Goal: Information Seeking & Learning: Learn about a topic

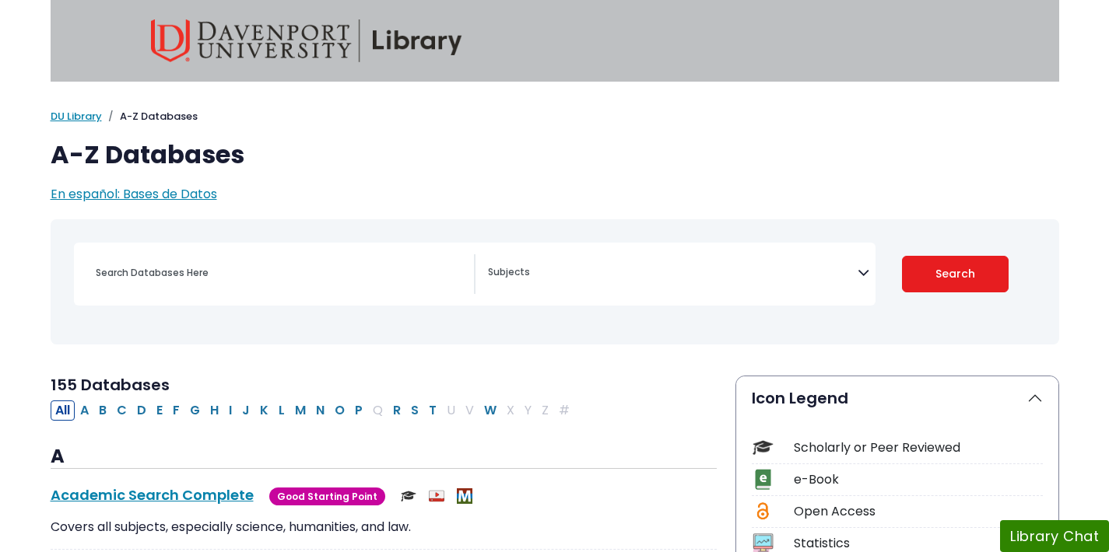
select select "Database Subject Filter"
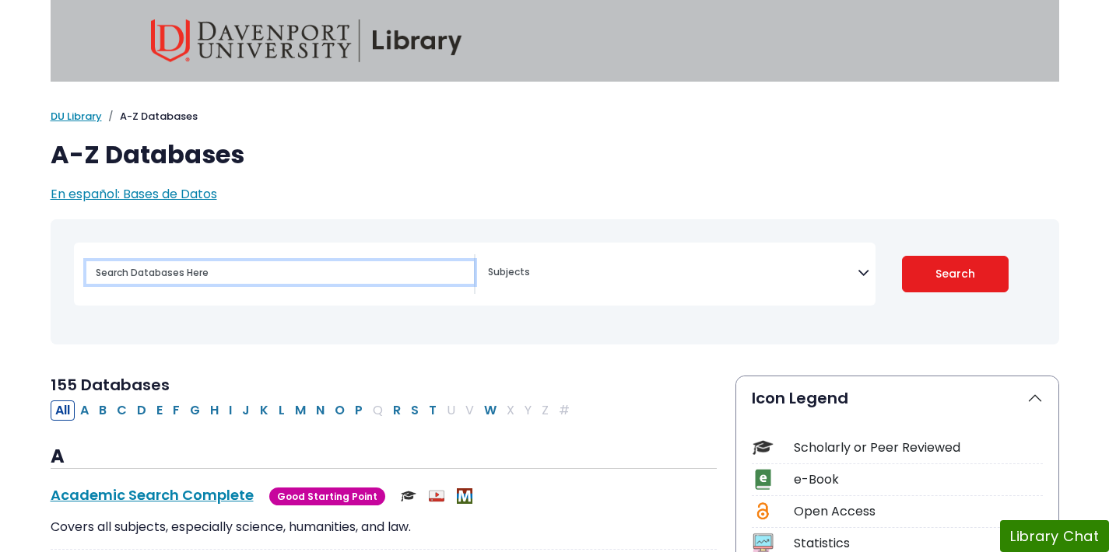
click at [179, 274] on input "Search database by title or keyword" at bounding box center [279, 272] width 387 height 23
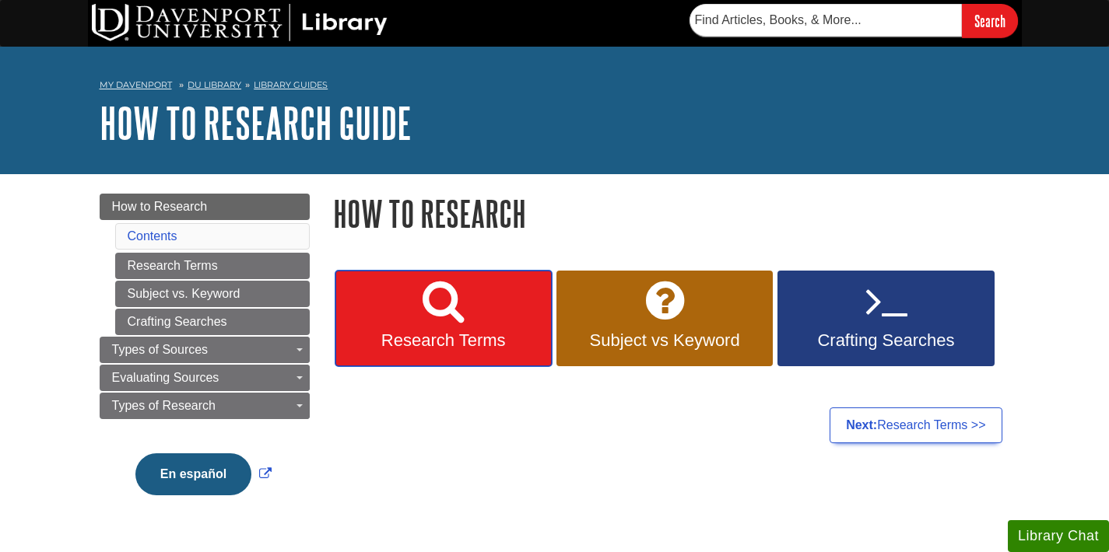
click at [455, 319] on icon at bounding box center [442, 301] width 41 height 45
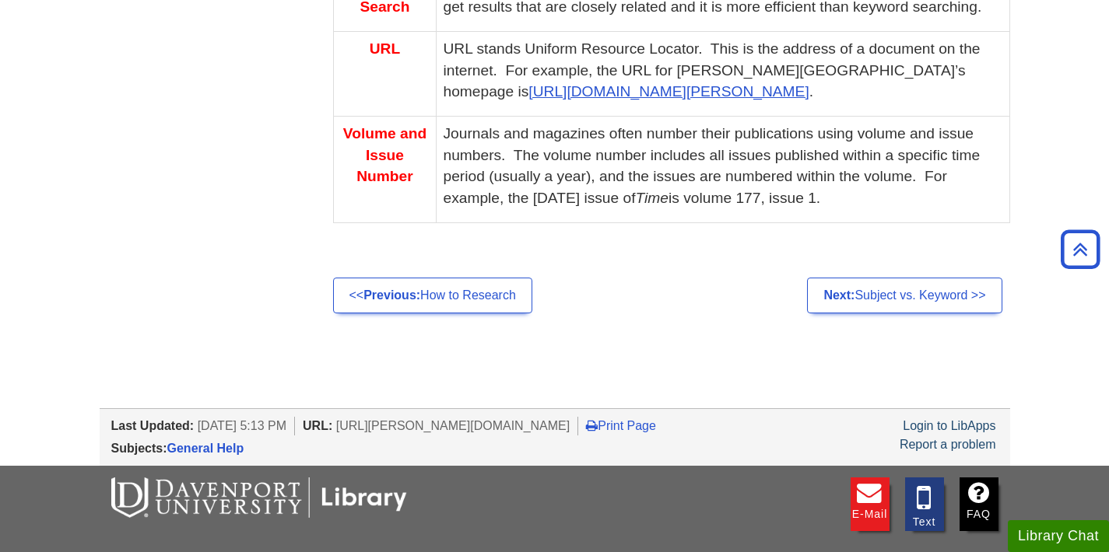
scroll to position [1339, 0]
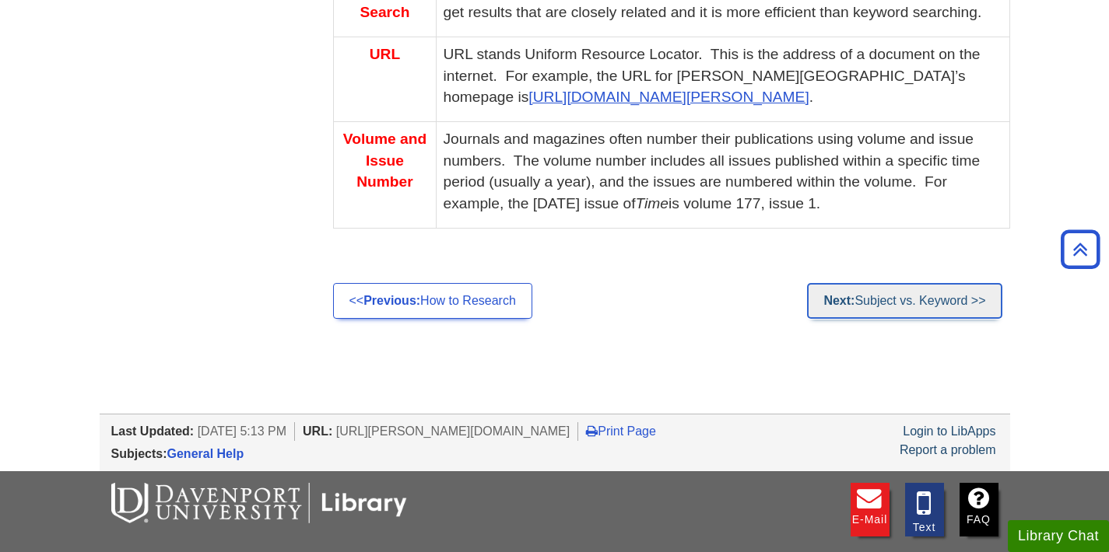
click at [931, 310] on link "Next: Subject vs. Keyword >>" at bounding box center [904, 301] width 195 height 36
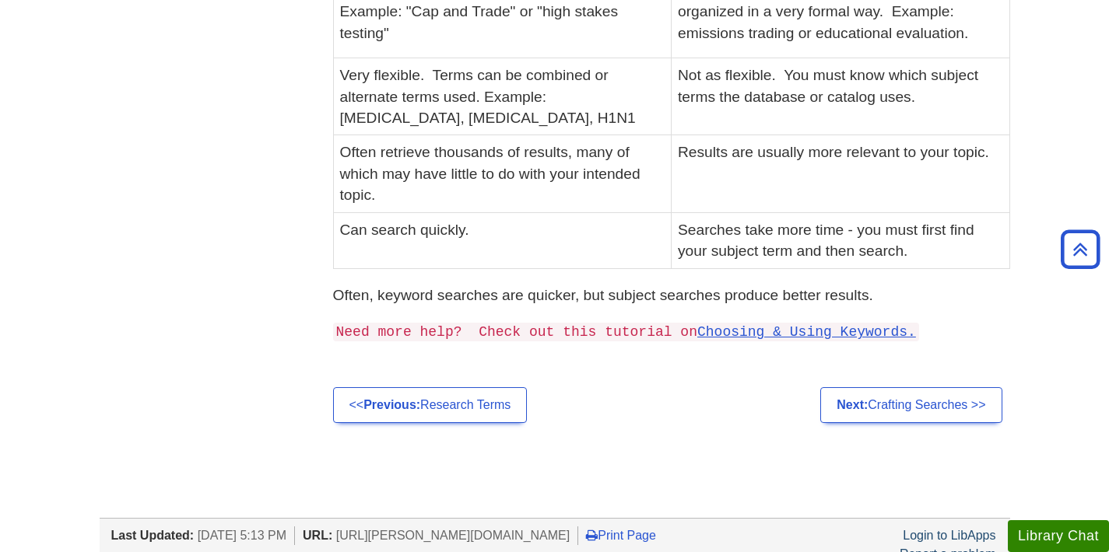
scroll to position [614, 0]
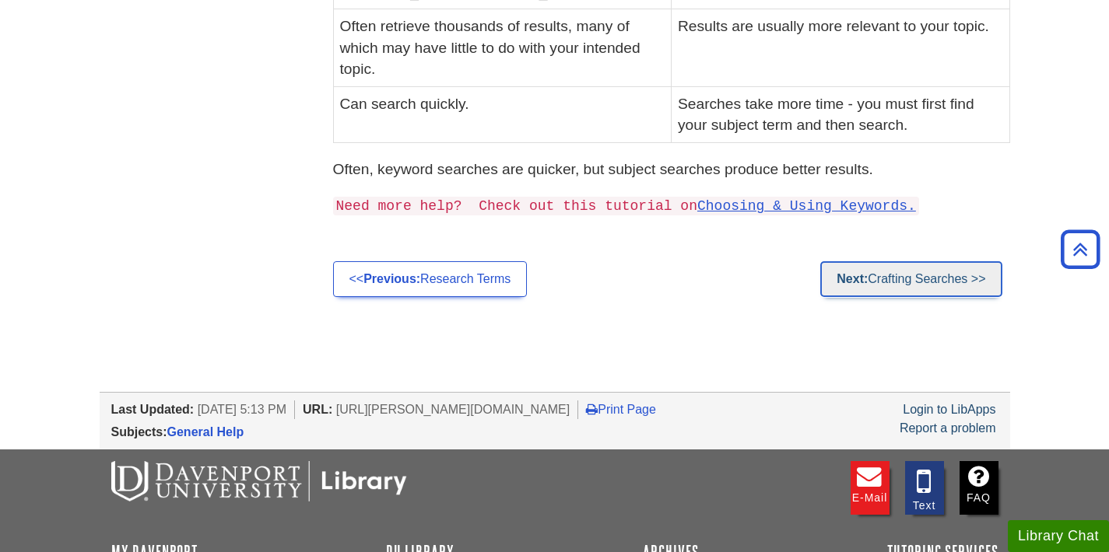
click at [914, 280] on link "Next: Crafting Searches >>" at bounding box center [910, 279] width 181 height 36
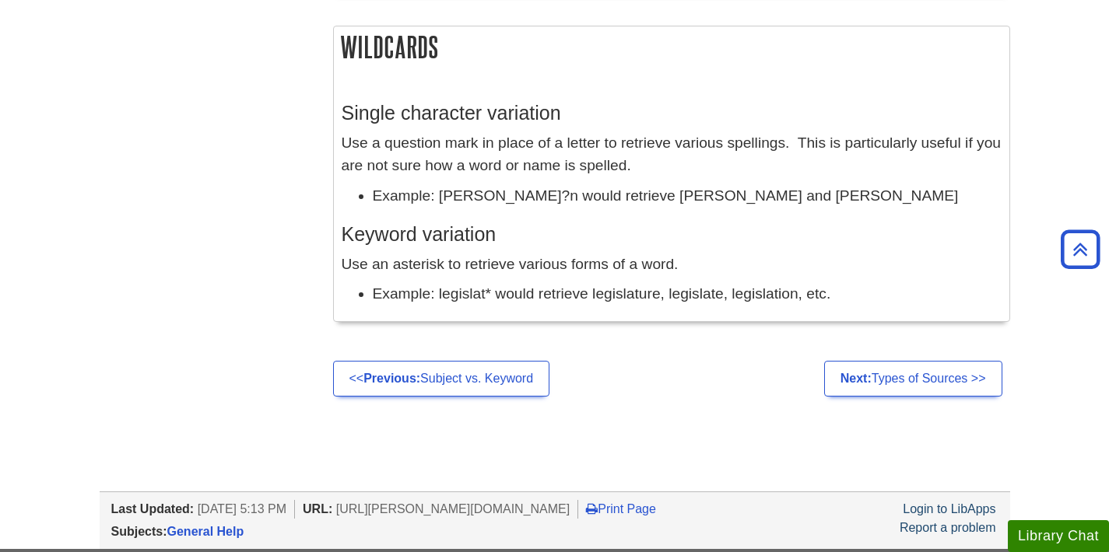
scroll to position [1557, 0]
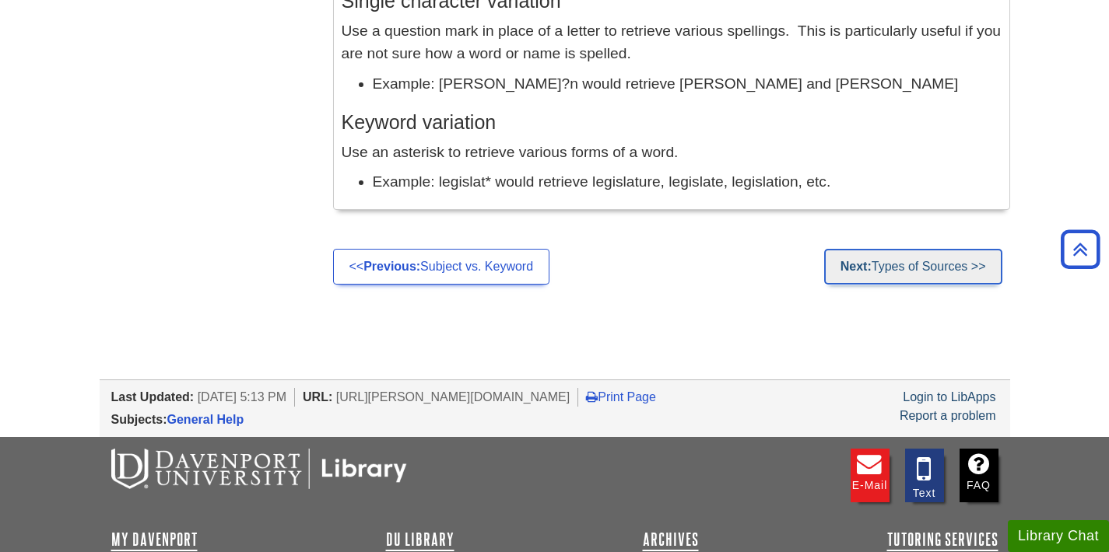
click at [903, 272] on link "Next: Types of Sources >>" at bounding box center [913, 267] width 178 height 36
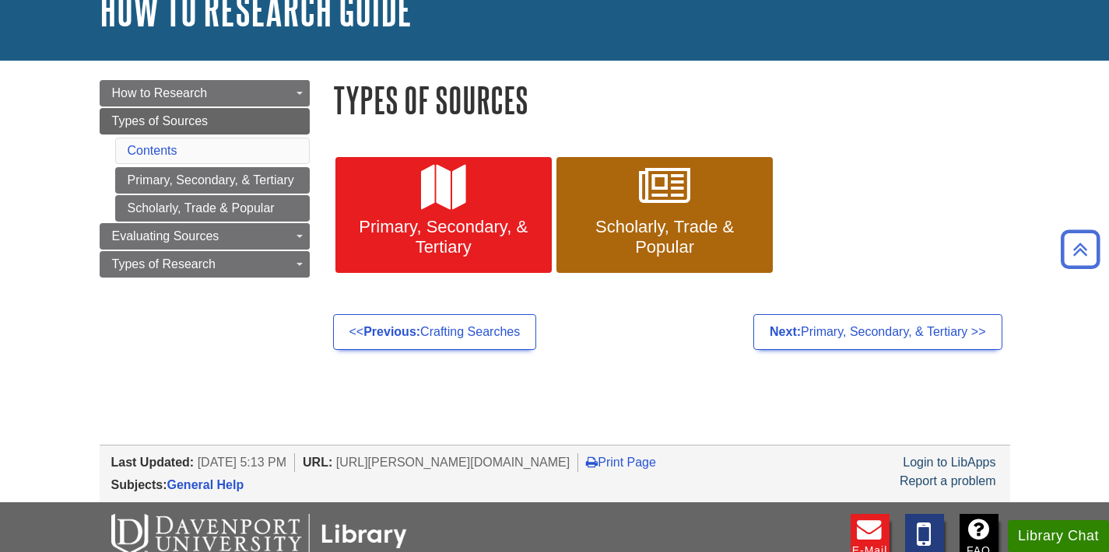
scroll to position [106, 0]
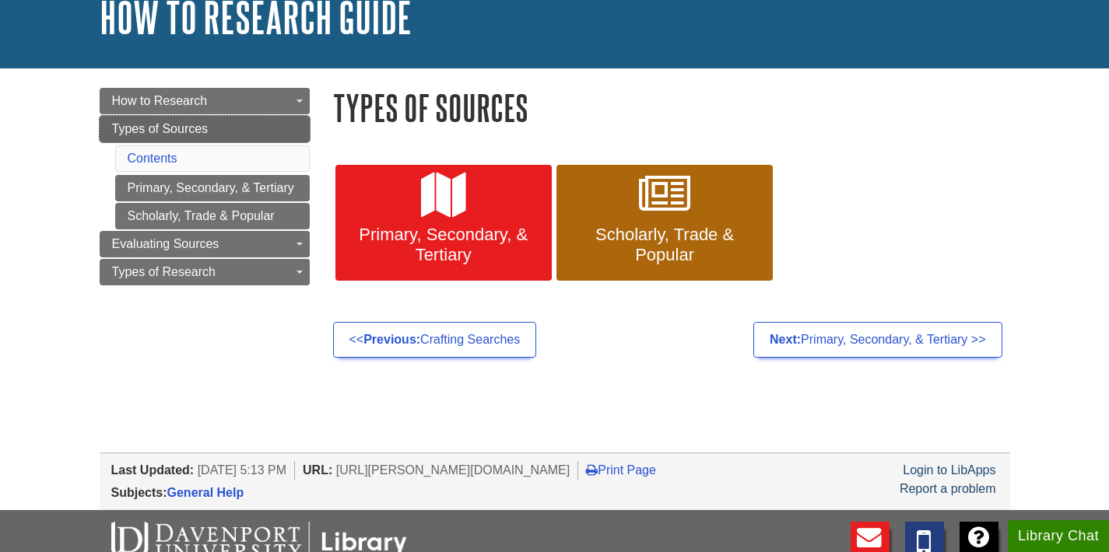
click at [264, 131] on link "Types of Sources" at bounding box center [205, 129] width 210 height 26
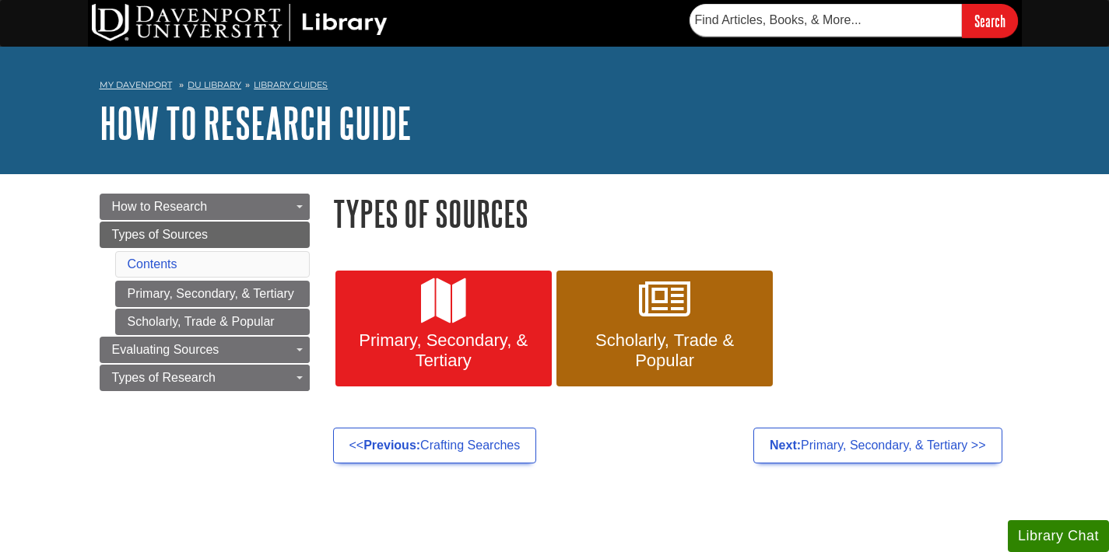
click at [212, 265] on li "Contents" at bounding box center [212, 264] width 195 height 26
click at [149, 259] on link "Contents" at bounding box center [153, 264] width 50 height 13
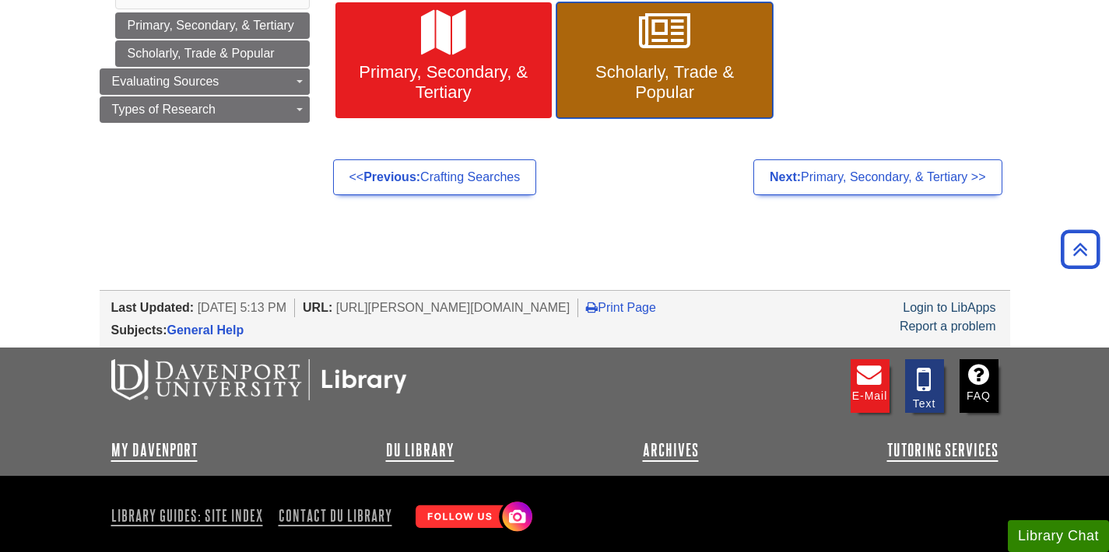
click at [676, 81] on span "Scholarly, Trade & Popular" at bounding box center [664, 82] width 193 height 40
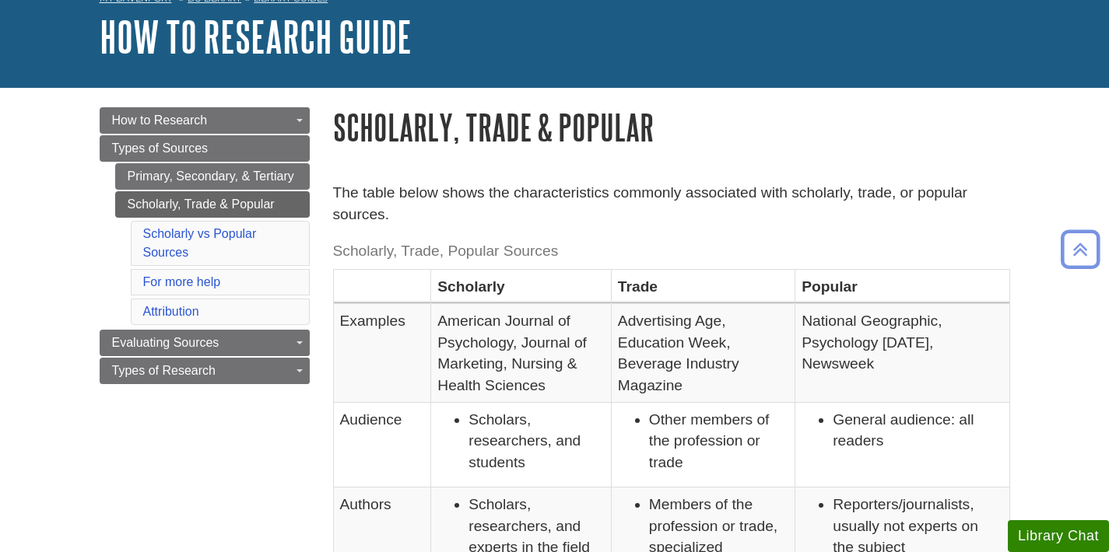
scroll to position [83, 0]
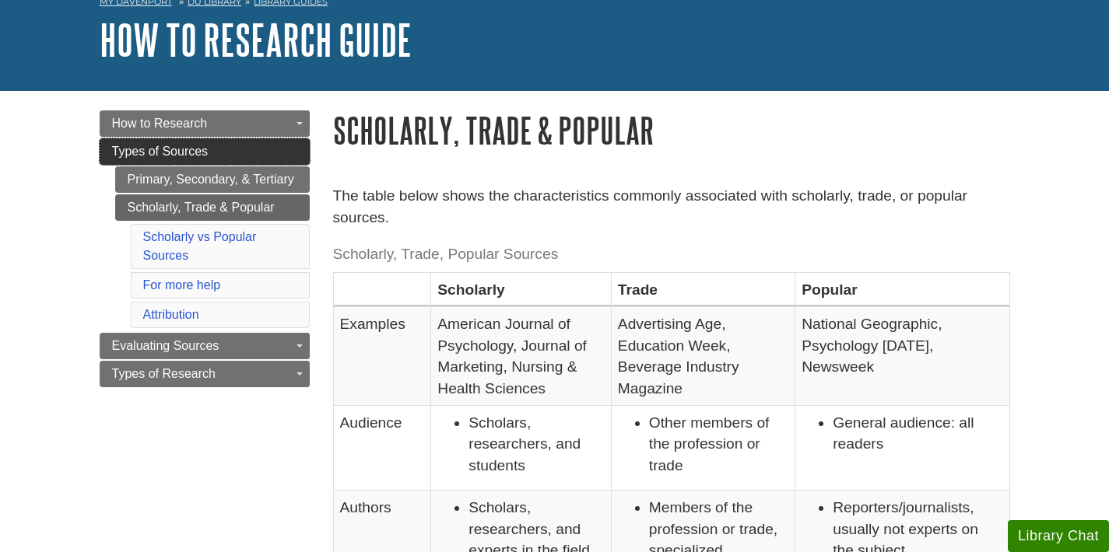
click at [258, 152] on link "Types of Sources" at bounding box center [205, 151] width 210 height 26
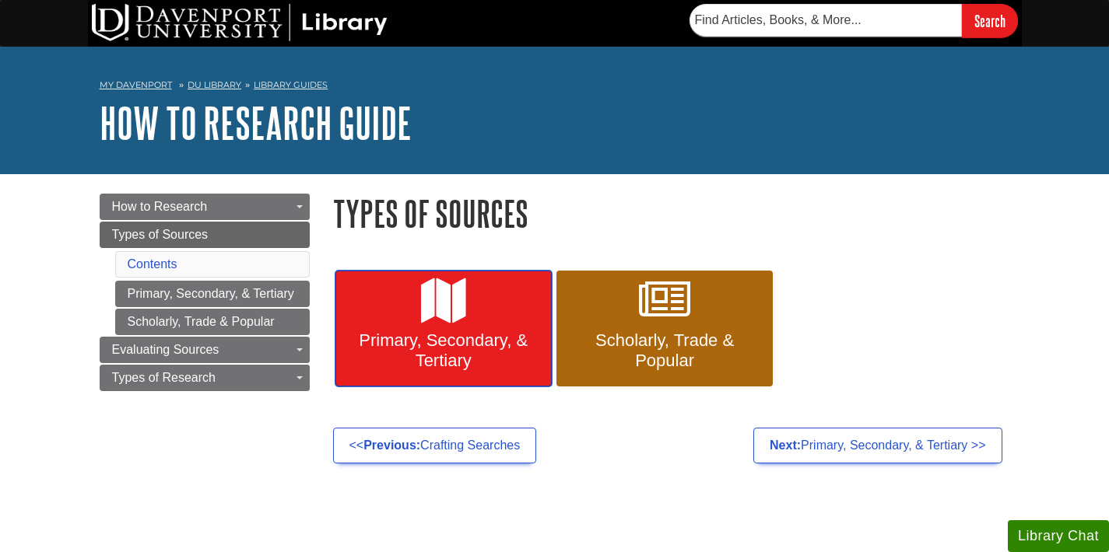
click at [426, 355] on span "Primary, Secondary, & Tertiary" at bounding box center [443, 351] width 193 height 40
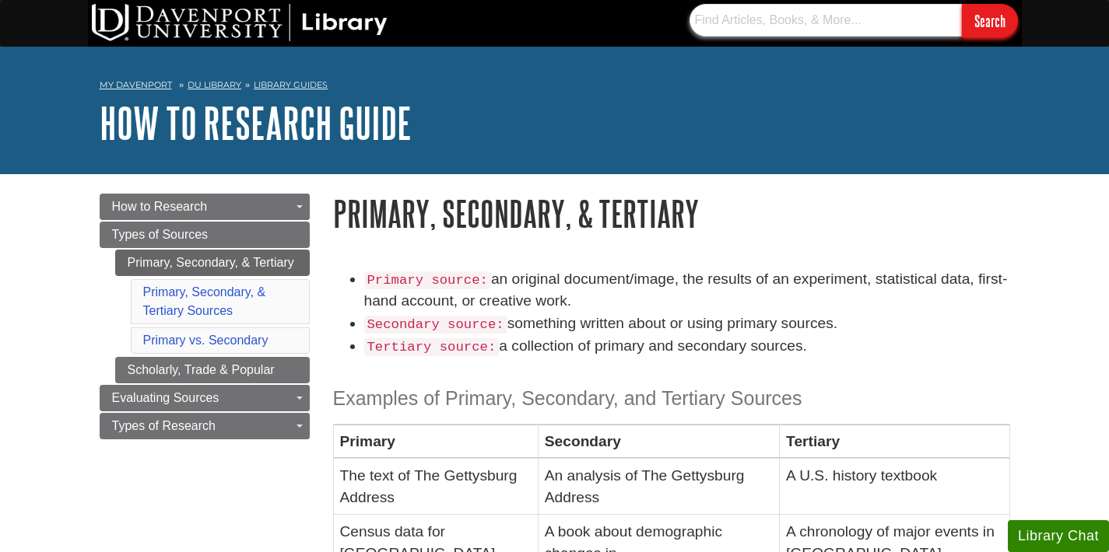
click at [731, 22] on input "text" at bounding box center [825, 20] width 272 height 33
type input "nursing theories"
click at [962, 4] on input "Search" at bounding box center [990, 20] width 56 height 33
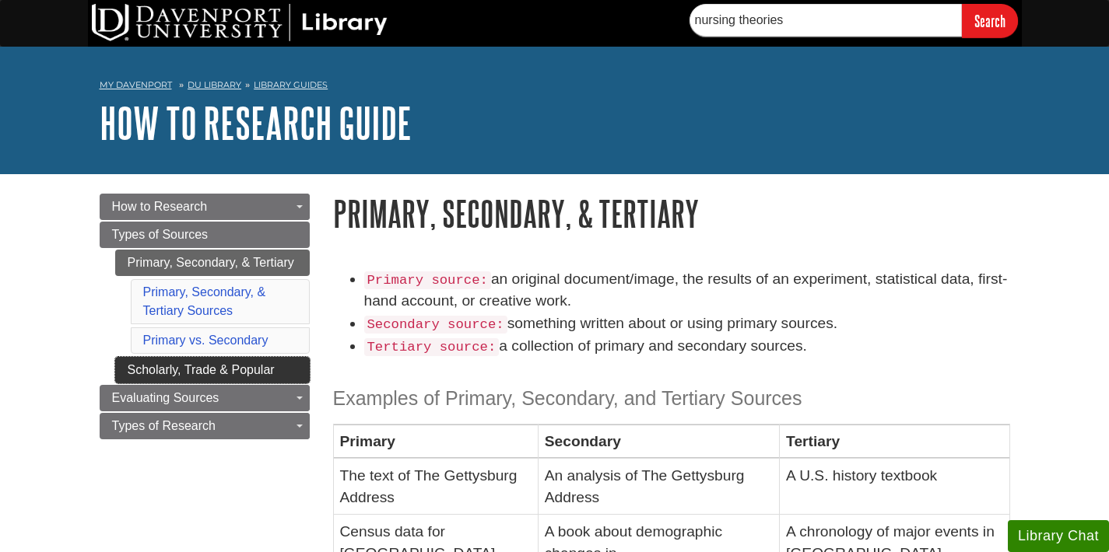
click at [255, 366] on link "Scholarly, Trade & Popular" at bounding box center [212, 370] width 195 height 26
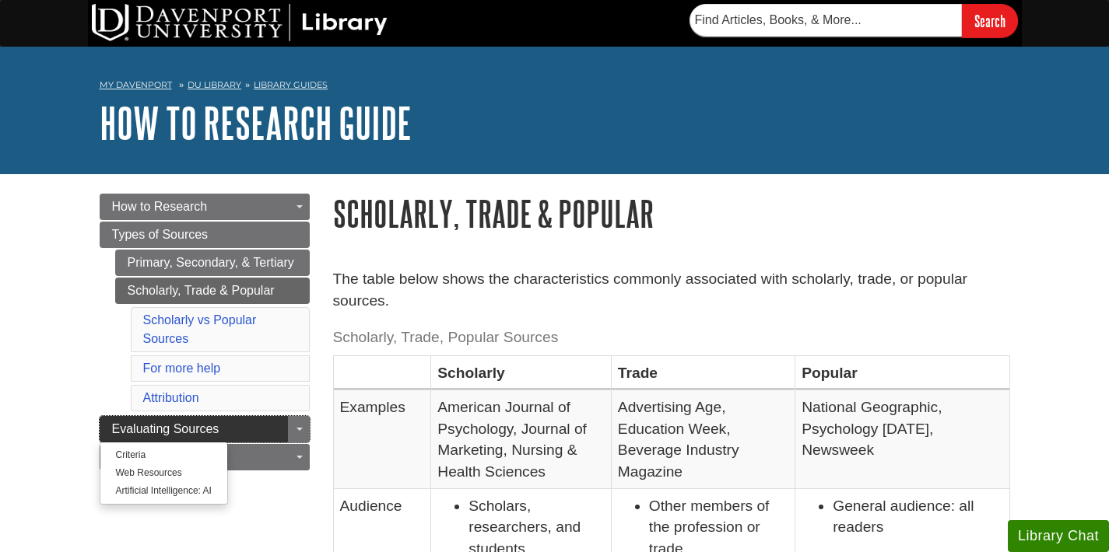
click at [274, 434] on link "Evaluating Sources" at bounding box center [205, 429] width 210 height 26
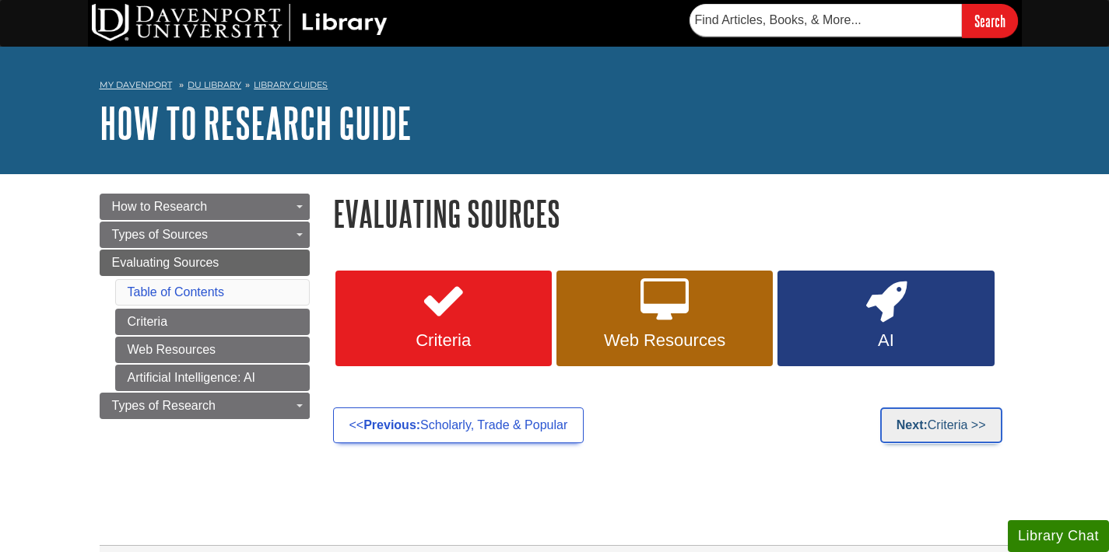
click at [971, 432] on link "Next: Criteria >>" at bounding box center [941, 426] width 122 height 36
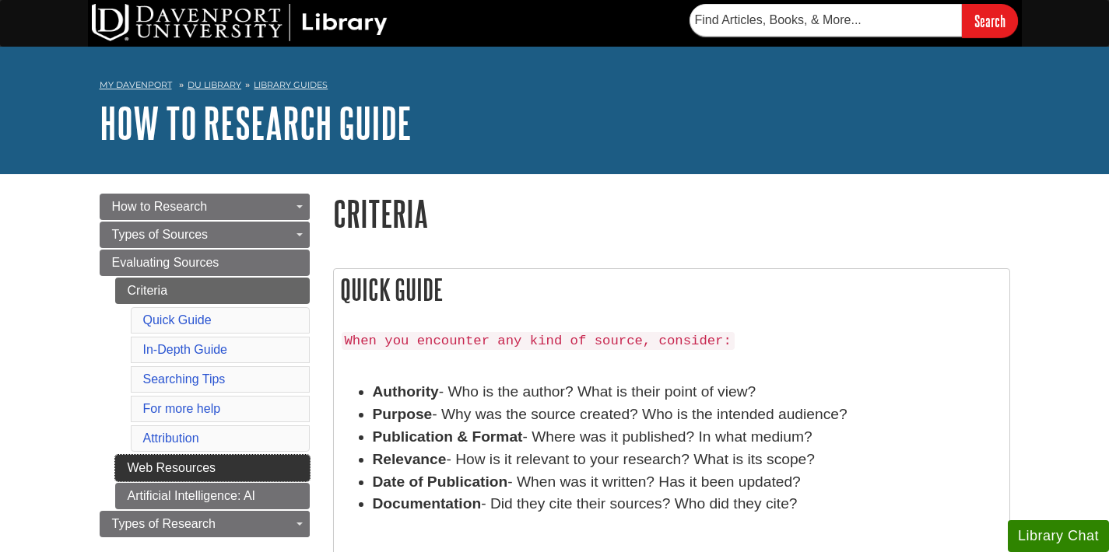
click at [251, 469] on link "Web Resources" at bounding box center [212, 468] width 195 height 26
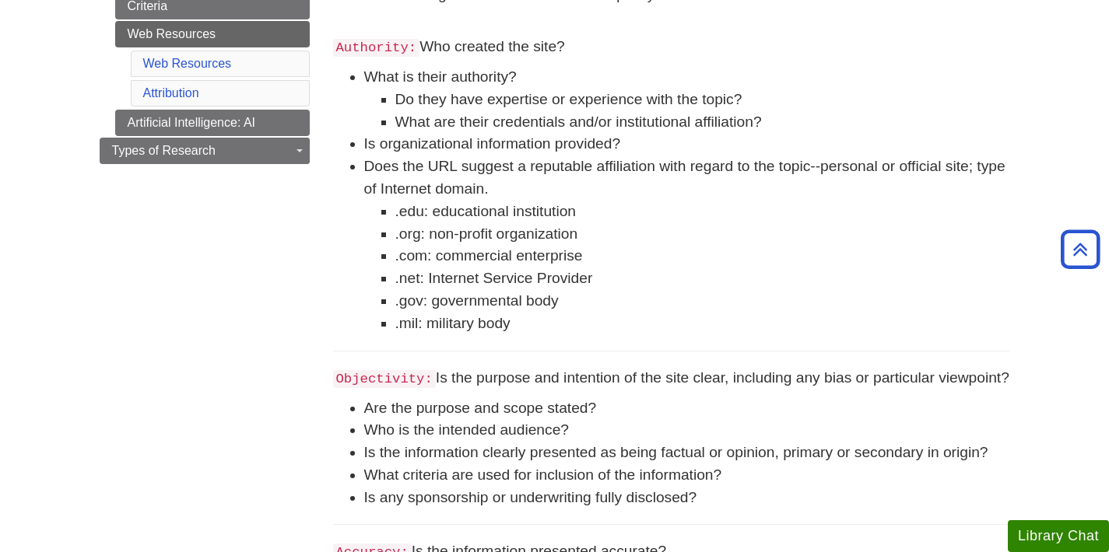
scroll to position [289, 0]
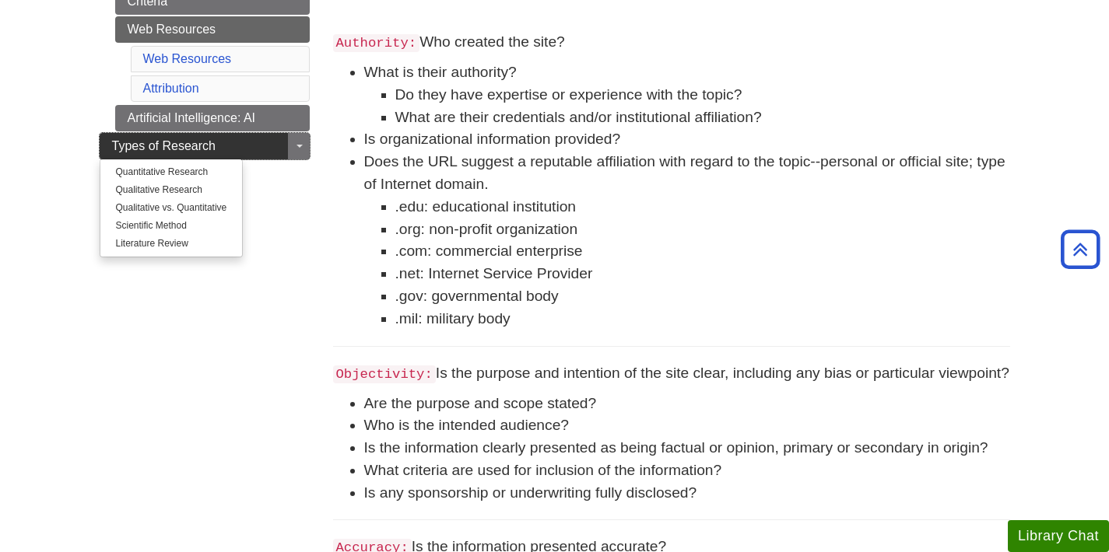
click at [258, 144] on link "Types of Research" at bounding box center [205, 146] width 210 height 26
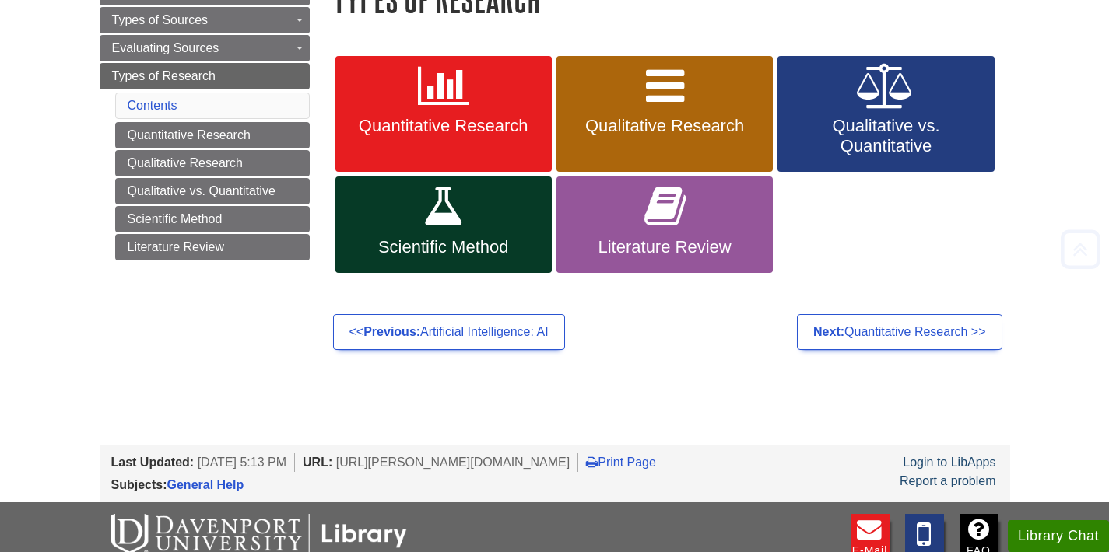
scroll to position [211, 0]
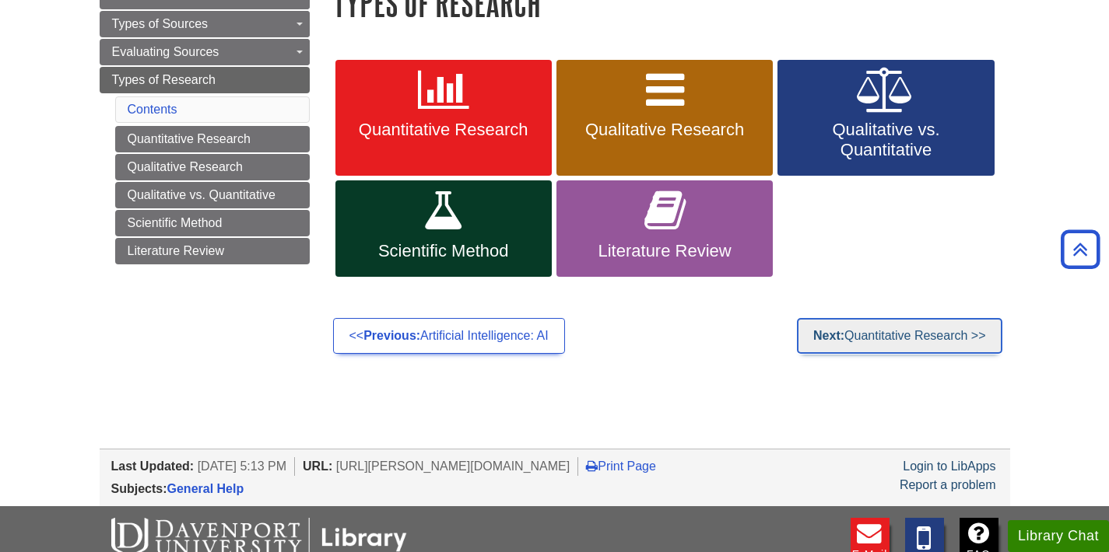
click at [934, 336] on link "Next: Quantitative Research >>" at bounding box center [899, 336] width 205 height 36
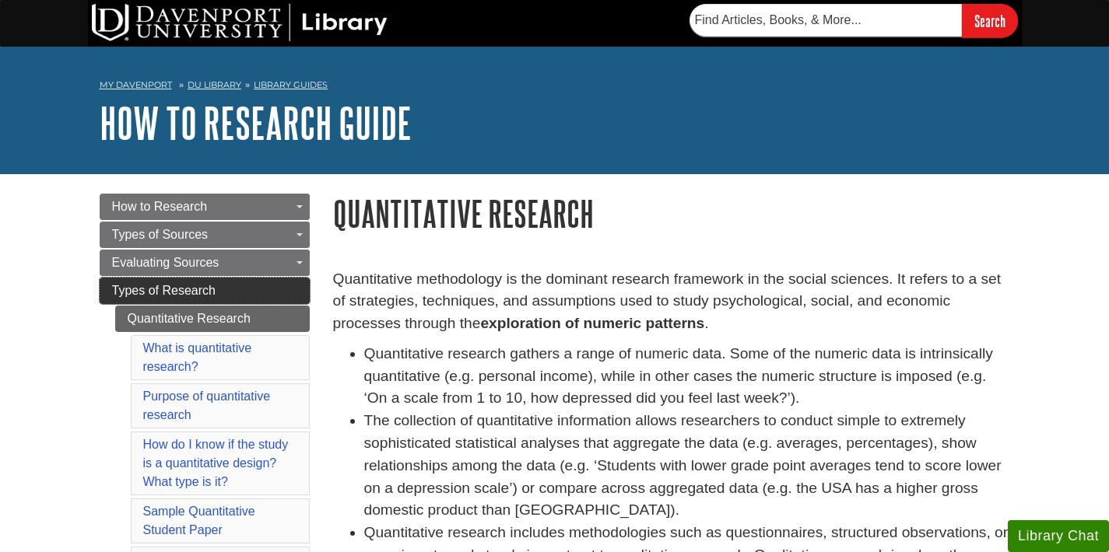
click at [289, 291] on link "Types of Research" at bounding box center [205, 291] width 210 height 26
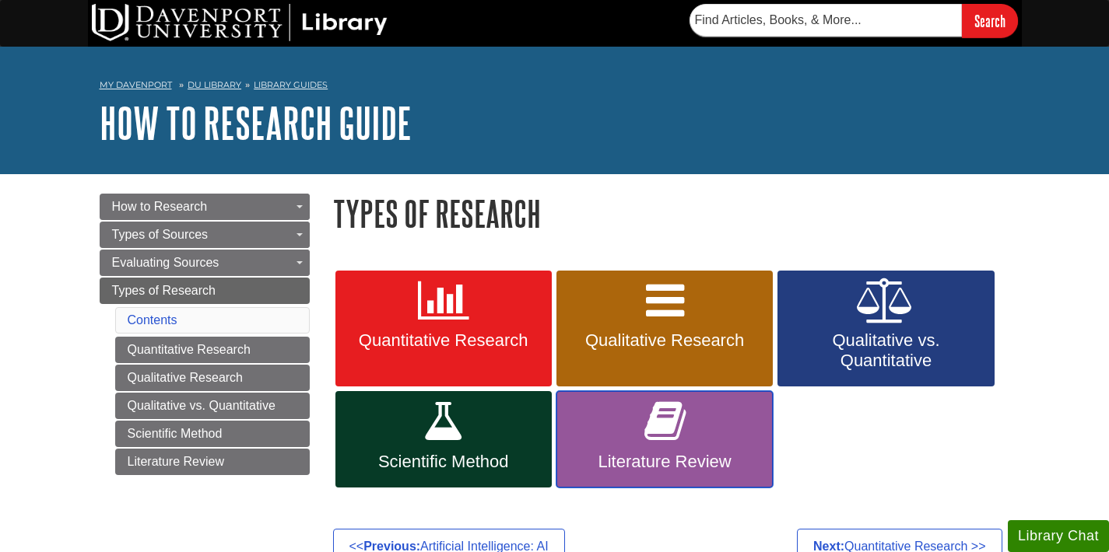
click at [687, 457] on span "Literature Review" at bounding box center [664, 462] width 193 height 20
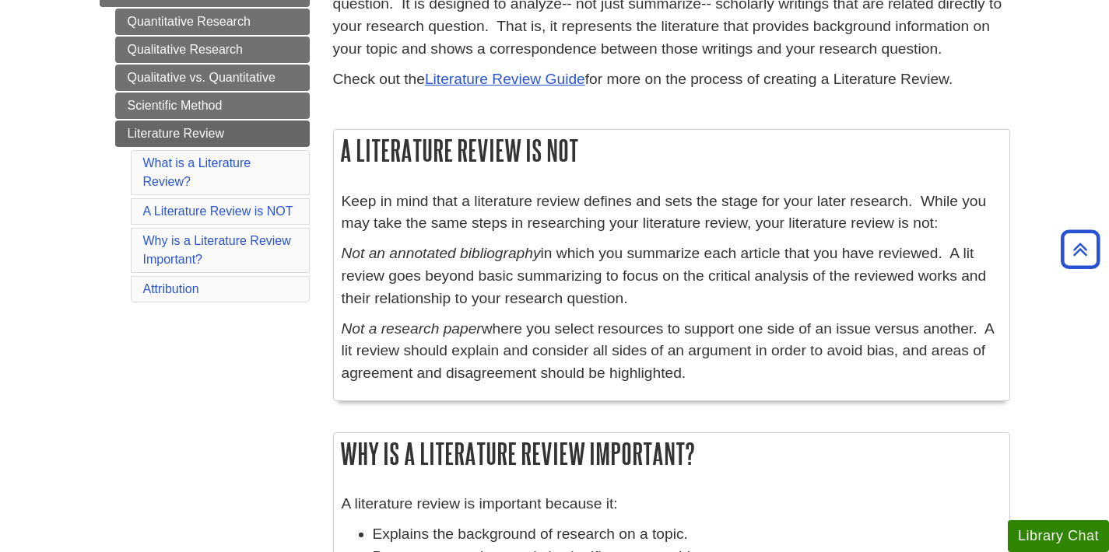
scroll to position [185, 0]
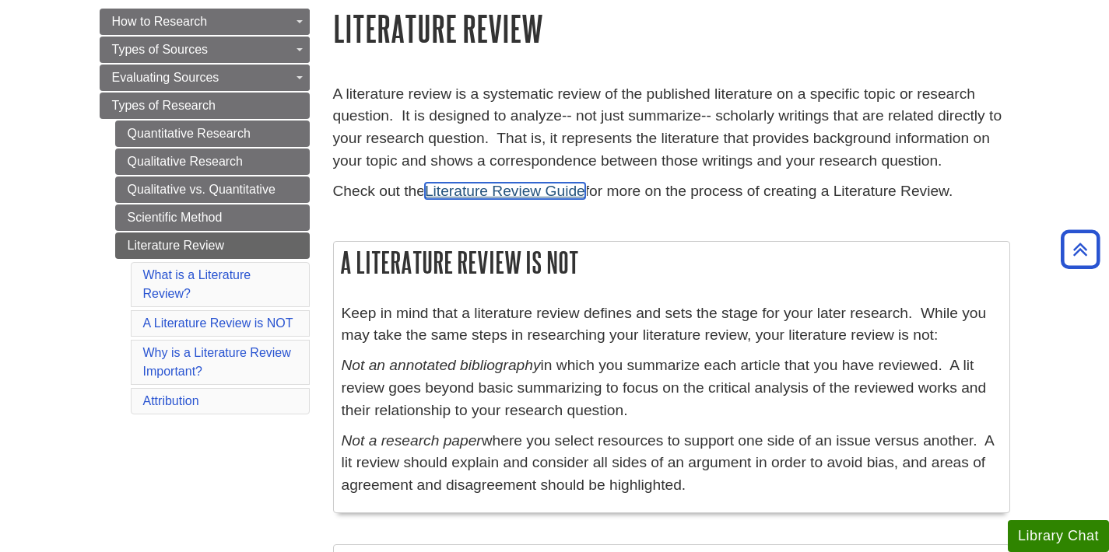
click at [520, 198] on link "Literature Review Guide" at bounding box center [505, 191] width 160 height 16
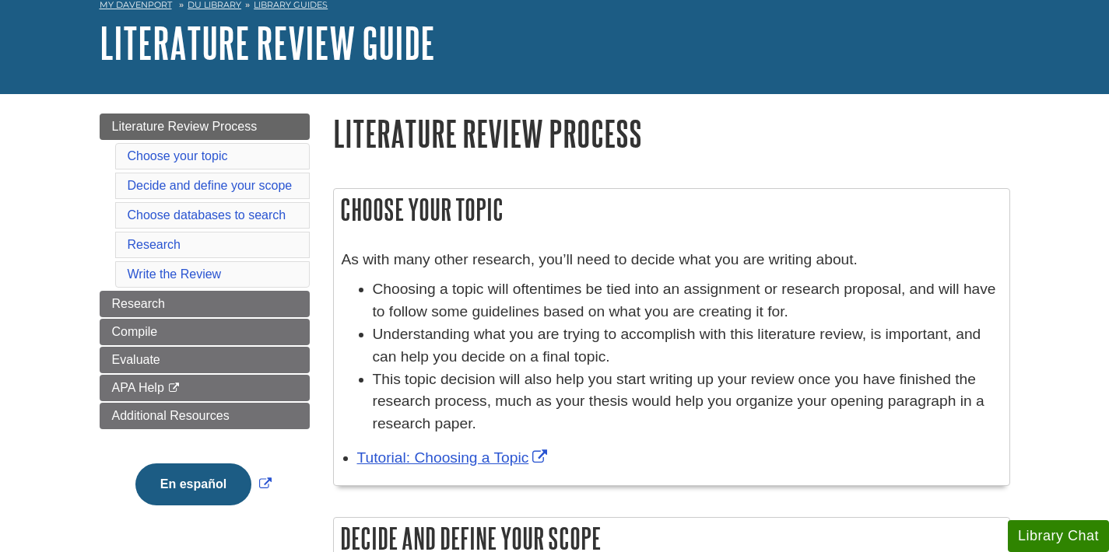
scroll to position [56, 0]
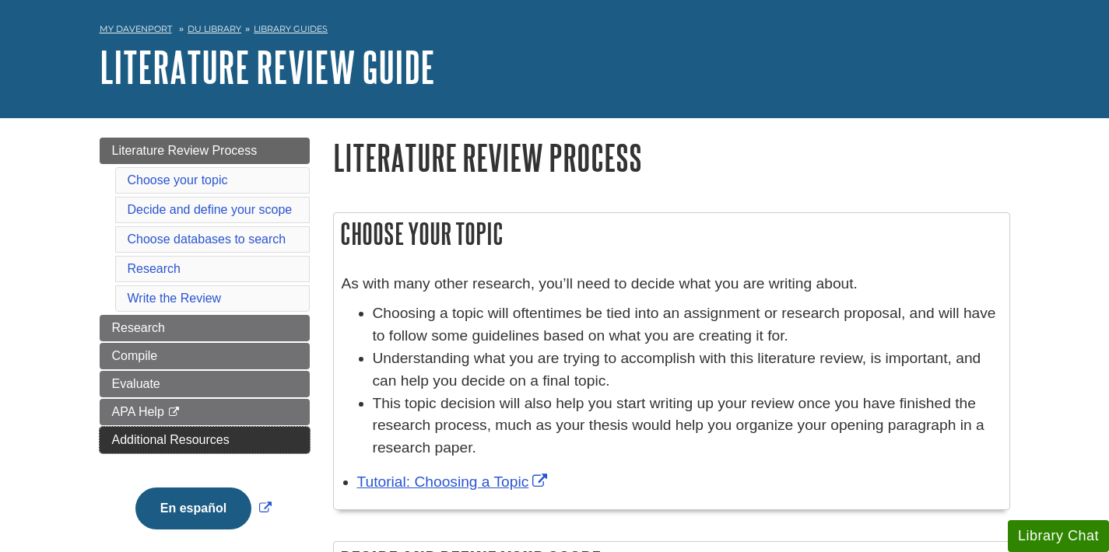
click at [201, 440] on span "Additional Resources" at bounding box center [170, 439] width 117 height 13
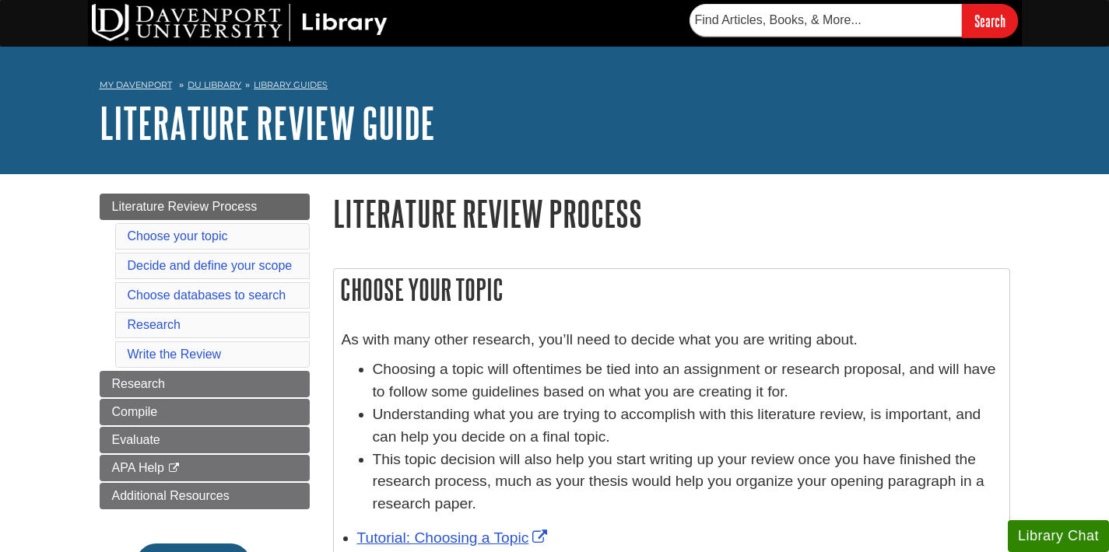
scroll to position [56, 0]
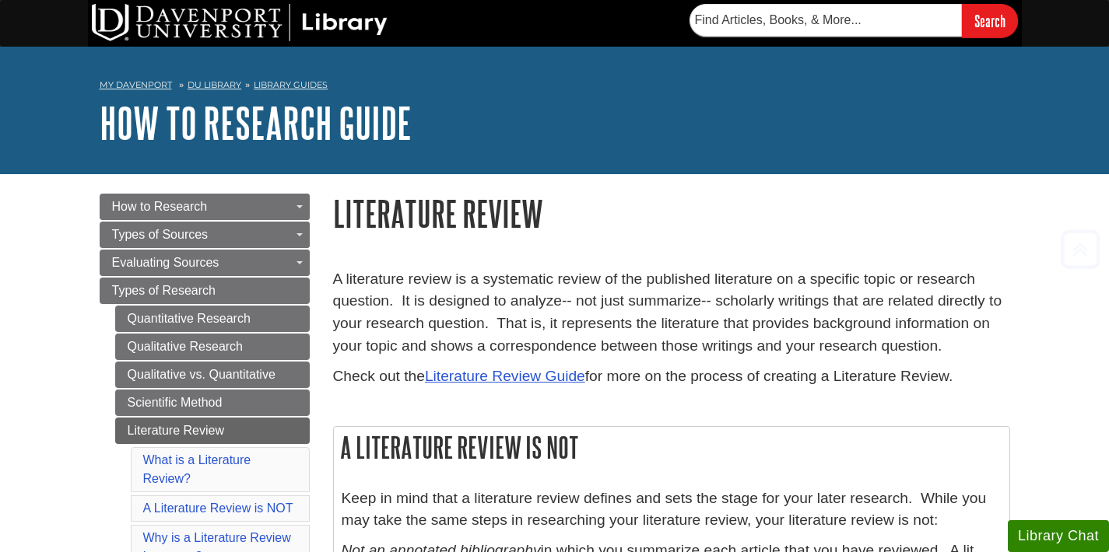
scroll to position [185, 0]
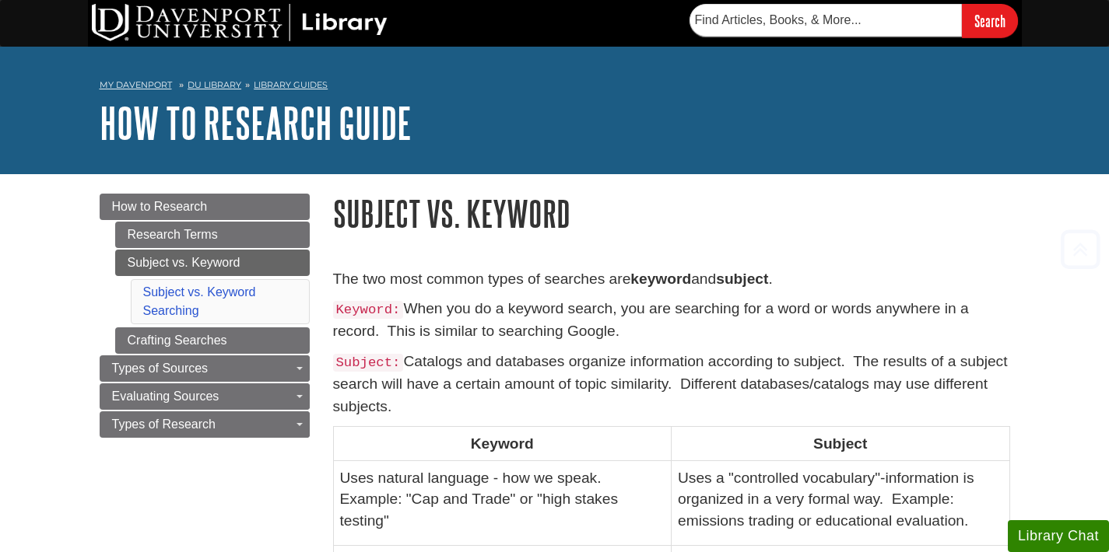
scroll to position [614, 0]
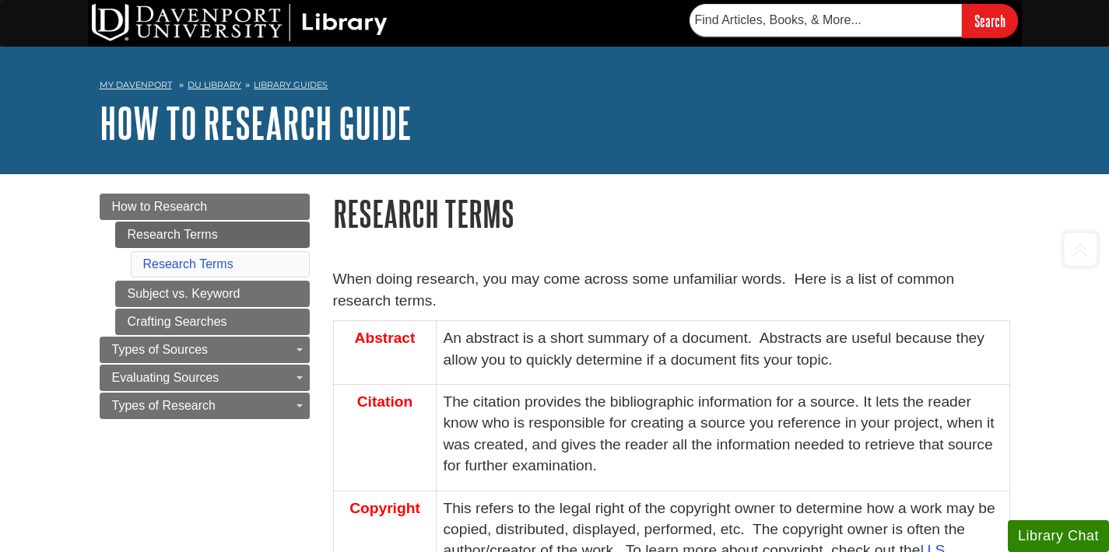
scroll to position [1339, 0]
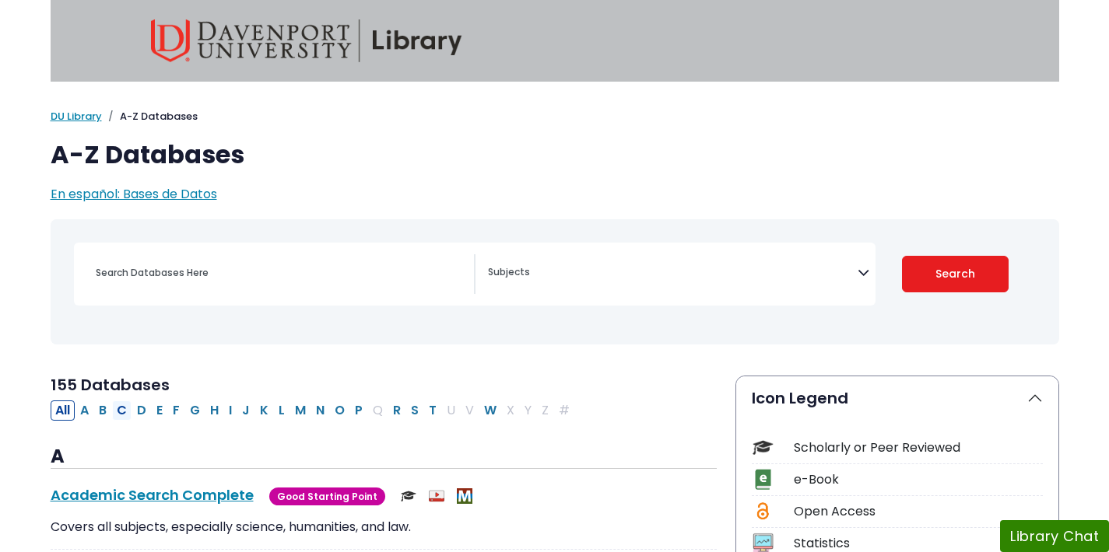
click at [119, 412] on button "C" at bounding box center [121, 411] width 19 height 20
select select "Database Subject Filter"
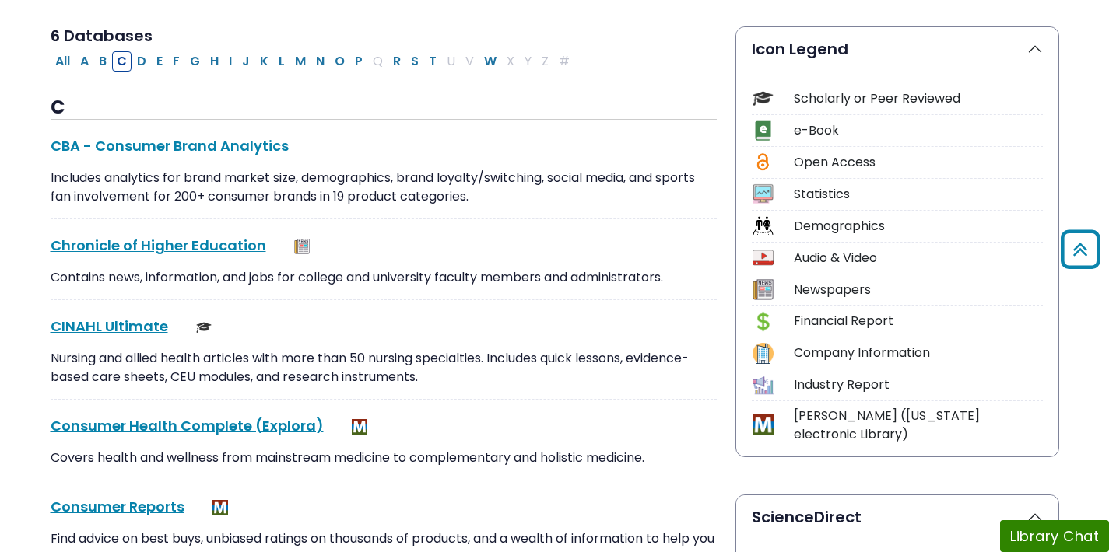
scroll to position [390, 0]
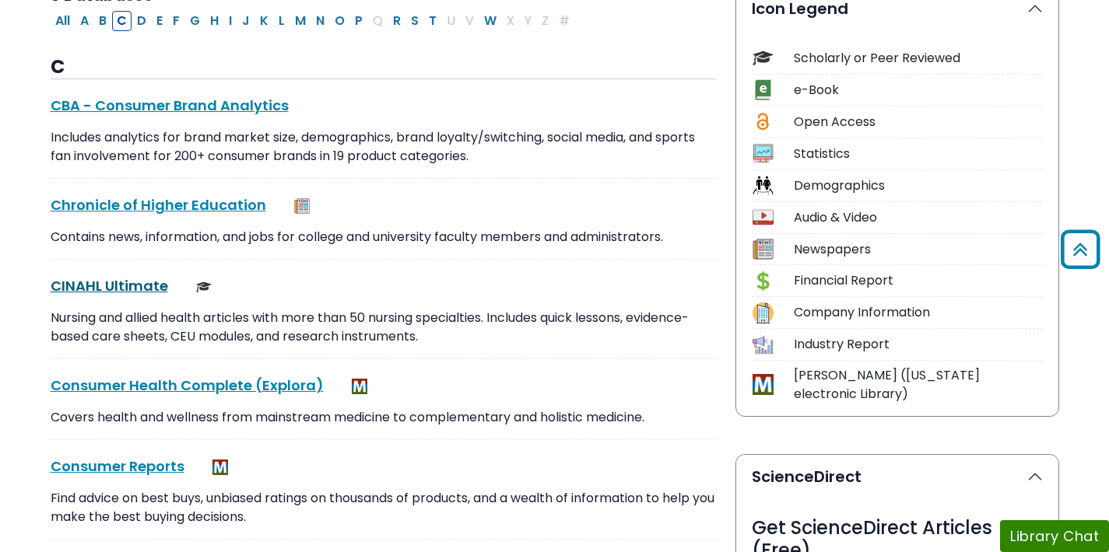
click at [101, 287] on link "CINAHL Ultimate This link opens in a new window" at bounding box center [109, 285] width 117 height 19
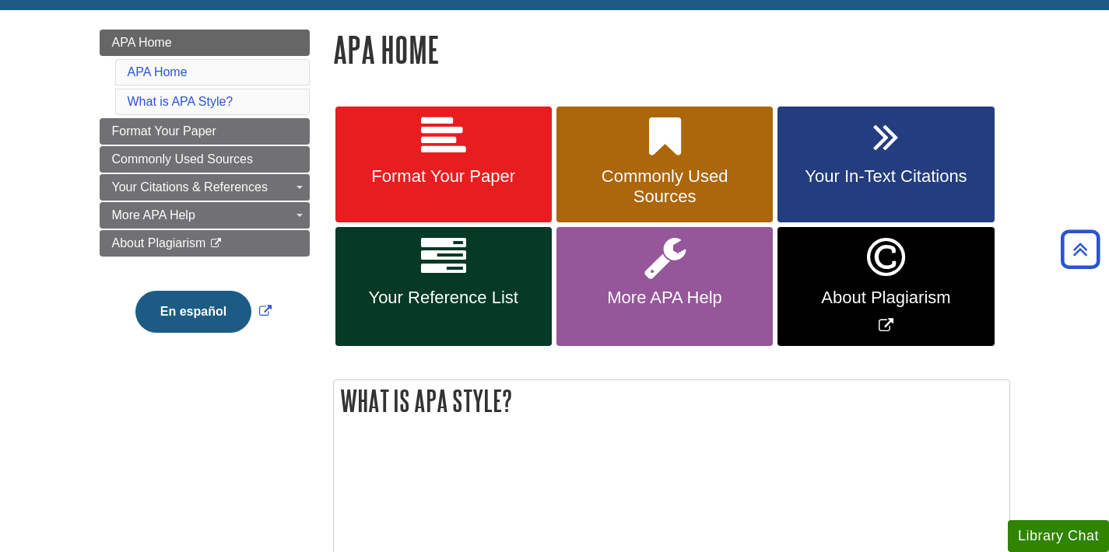
scroll to position [212, 0]
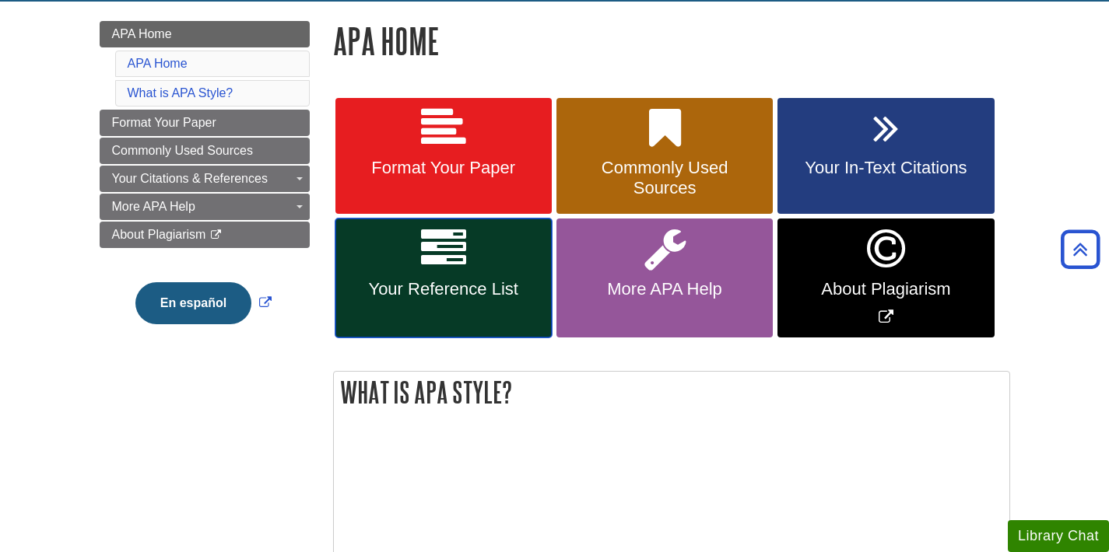
click at [464, 279] on span "Your Reference List" at bounding box center [443, 289] width 193 height 20
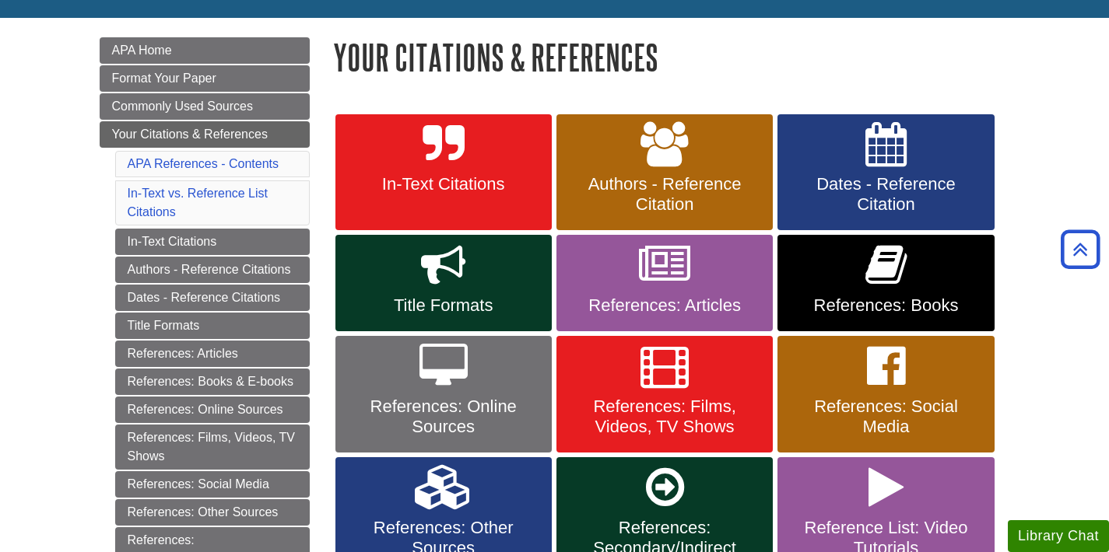
scroll to position [193, 0]
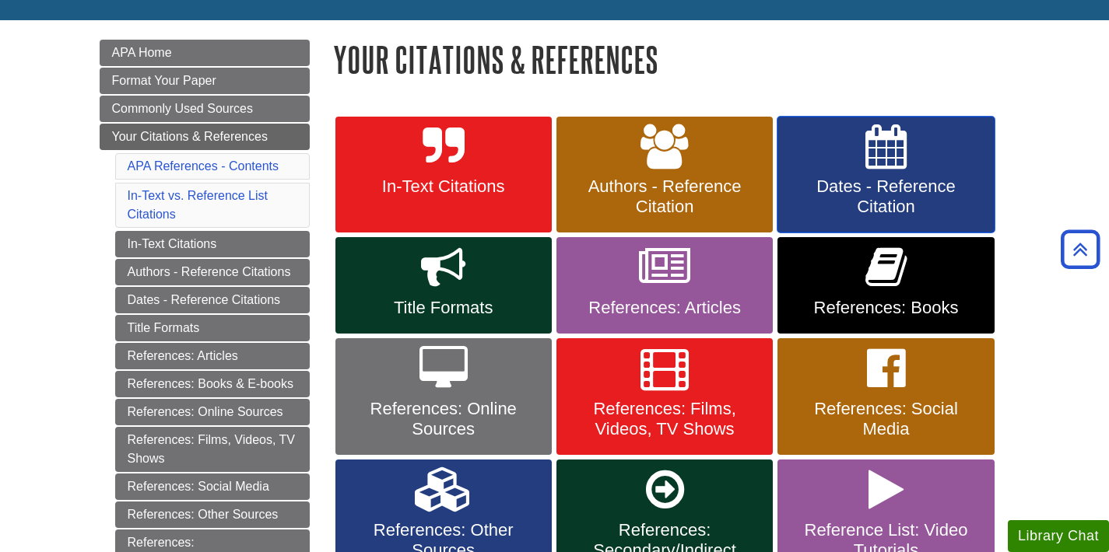
click at [883, 196] on span "Dates - Reference Citation" at bounding box center [885, 197] width 193 height 40
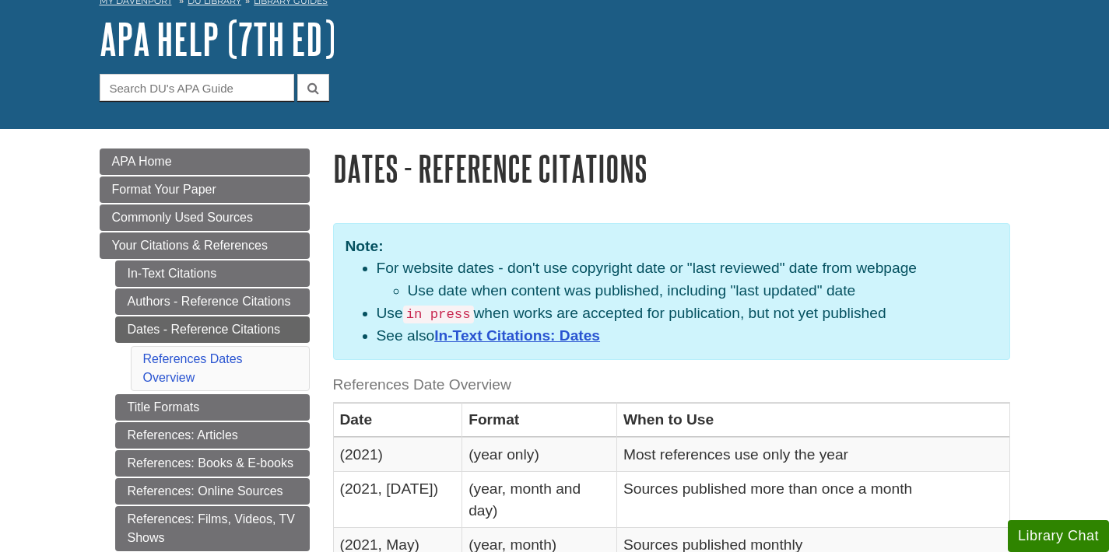
scroll to position [82, 0]
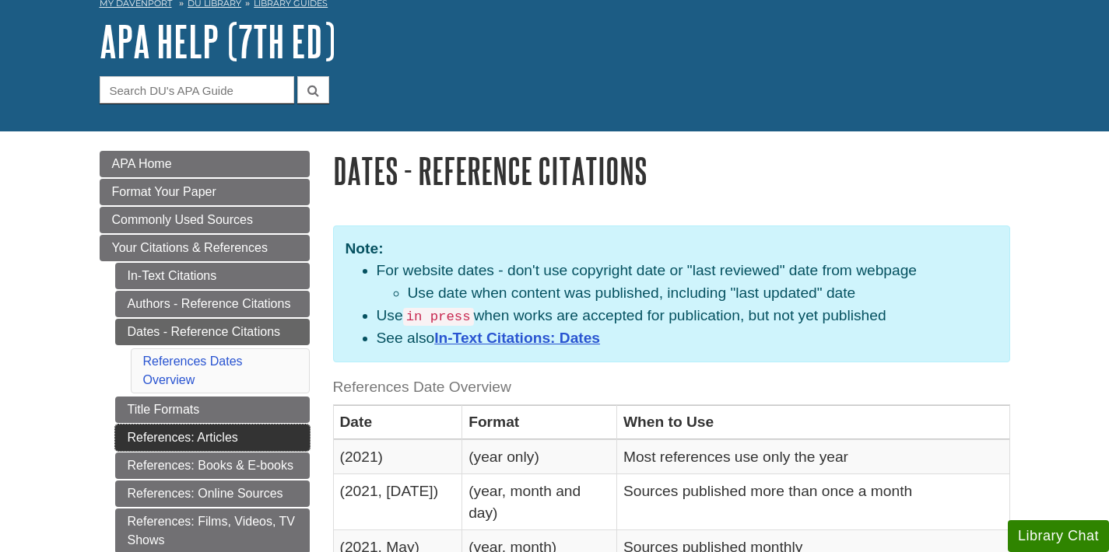
click at [184, 439] on link "References: Articles" at bounding box center [212, 438] width 195 height 26
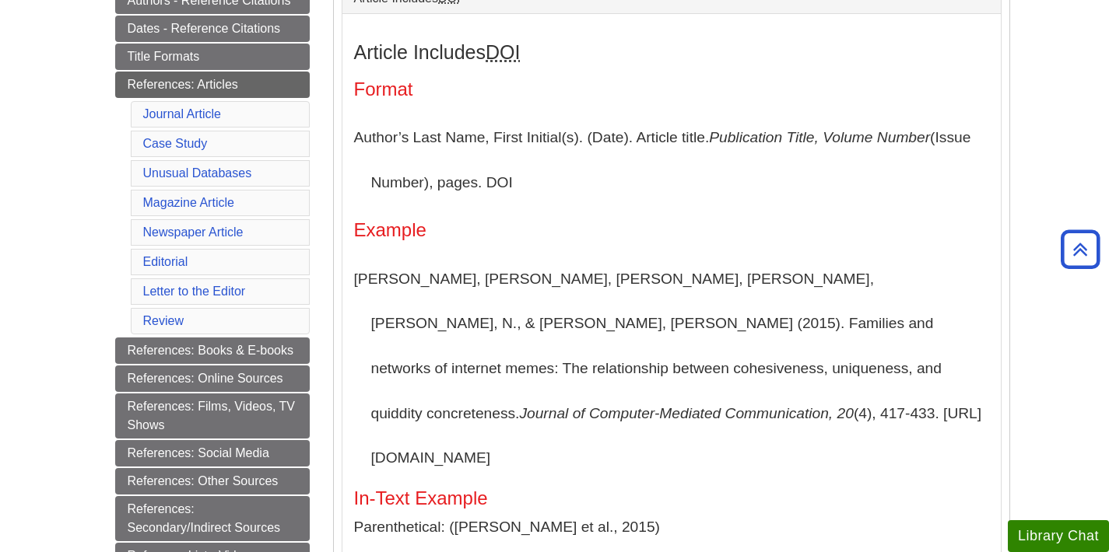
scroll to position [391, 0]
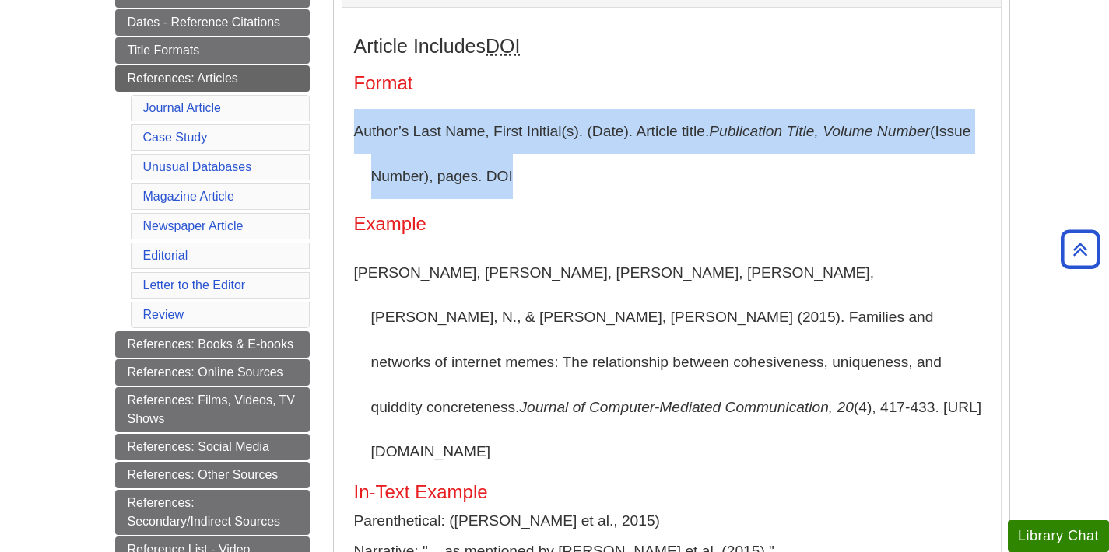
drag, startPoint x: 352, startPoint y: 132, endPoint x: 538, endPoint y: 199, distance: 197.6
click at [538, 198] on p "Author’s Last Name, First Initial(s). (Date). Article title. Publication Title,…" at bounding box center [671, 153] width 635 height 89
copy p "Author’s Last Name, First Initial(s). (Date). Article title. Publication Title,…"
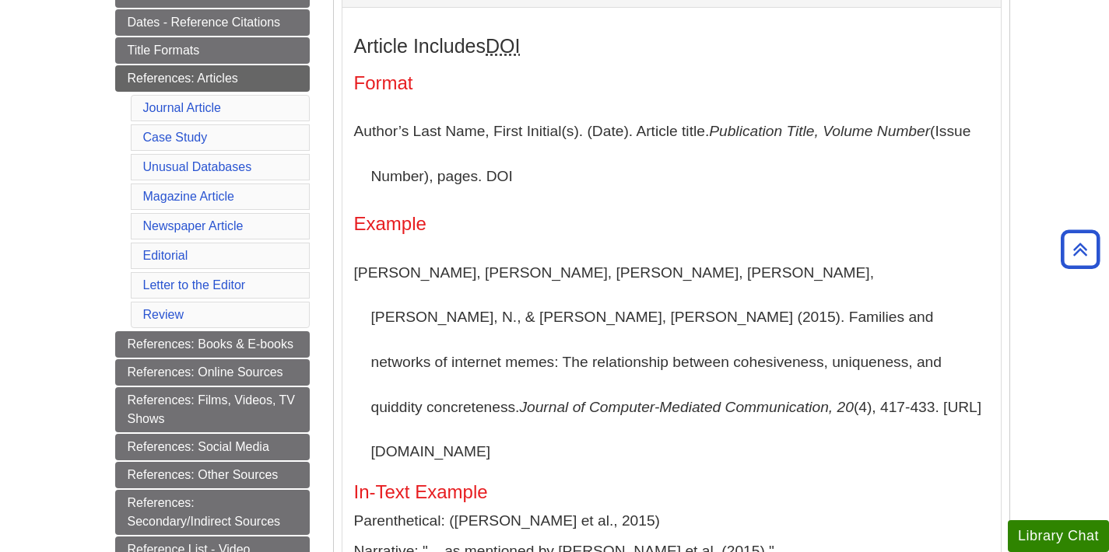
click at [732, 384] on p "Segev, E., Nissenbaum, A., Stolero, N., & Shifman, L. (2015). Families and netw…" at bounding box center [671, 363] width 635 height 224
click at [598, 413] on p "Segev, E., Nissenbaum, A., Stolero, N., & Shifman, L. (2015). Families and netw…" at bounding box center [671, 363] width 635 height 224
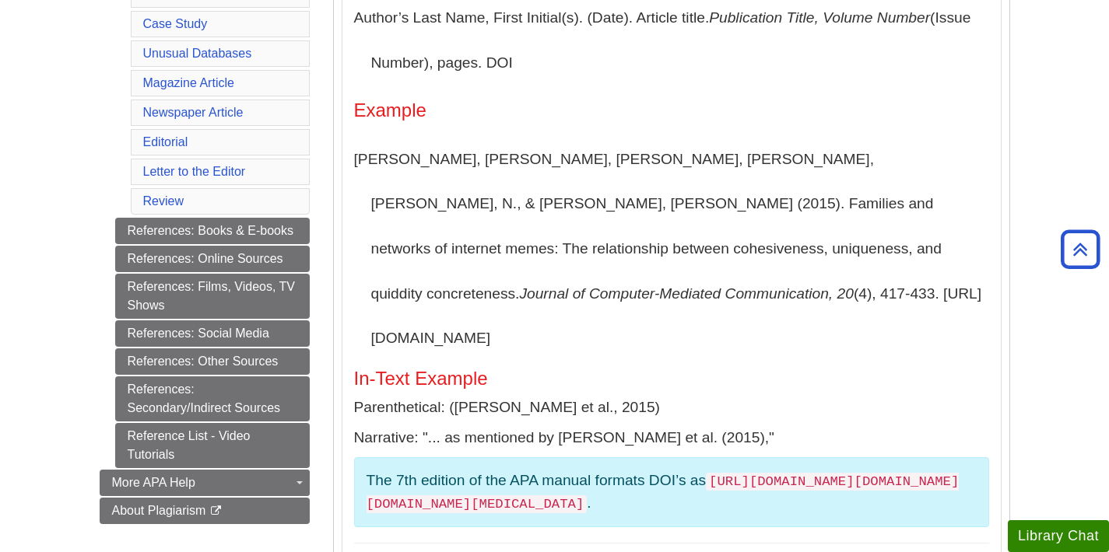
scroll to position [500, 0]
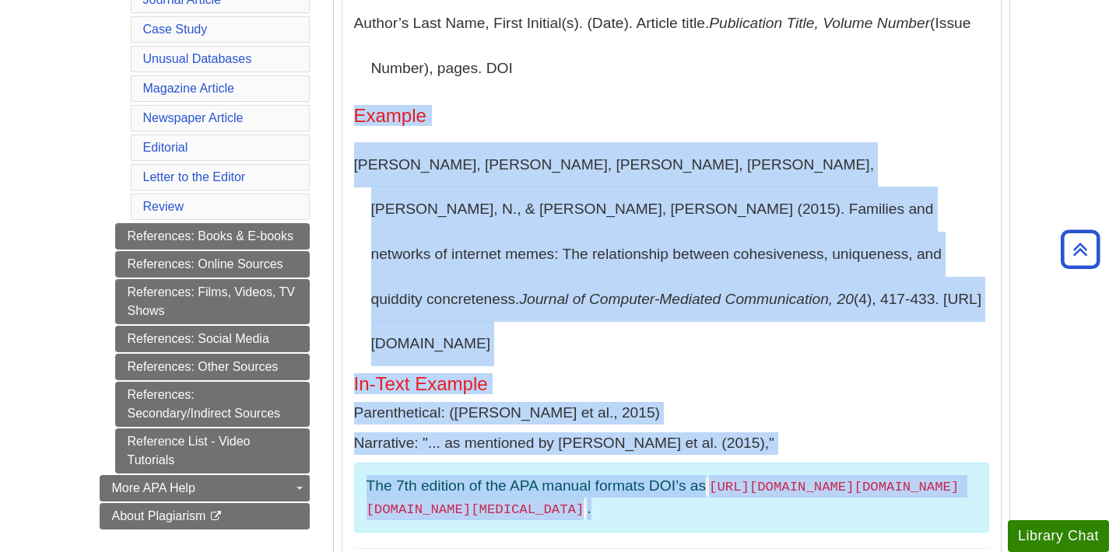
drag, startPoint x: 654, startPoint y: 468, endPoint x: 368, endPoint y: 103, distance: 463.8
click at [368, 103] on div "Article Includes DOI Format Author’s Last Name, First Initial(s). (Date). Artic…" at bounding box center [671, 238] width 635 height 622
copy div "Example Segev, E., Nissenbaum, A., Stolero, N., & Shifman, L. (2015). Families …"
click at [942, 402] on p "Parenthetical: (Segev et al., 2015)" at bounding box center [671, 413] width 635 height 23
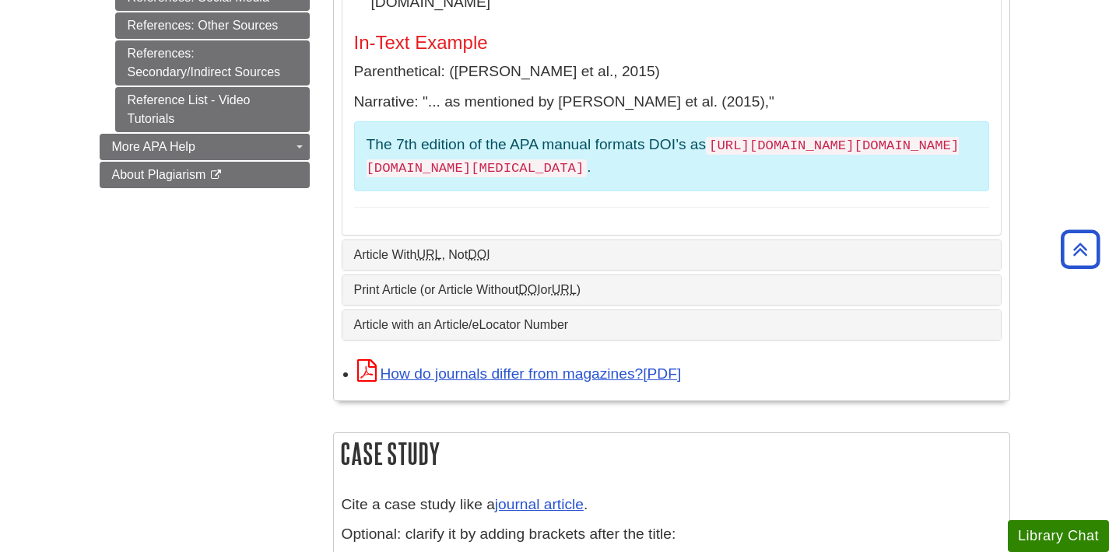
scroll to position [859, 0]
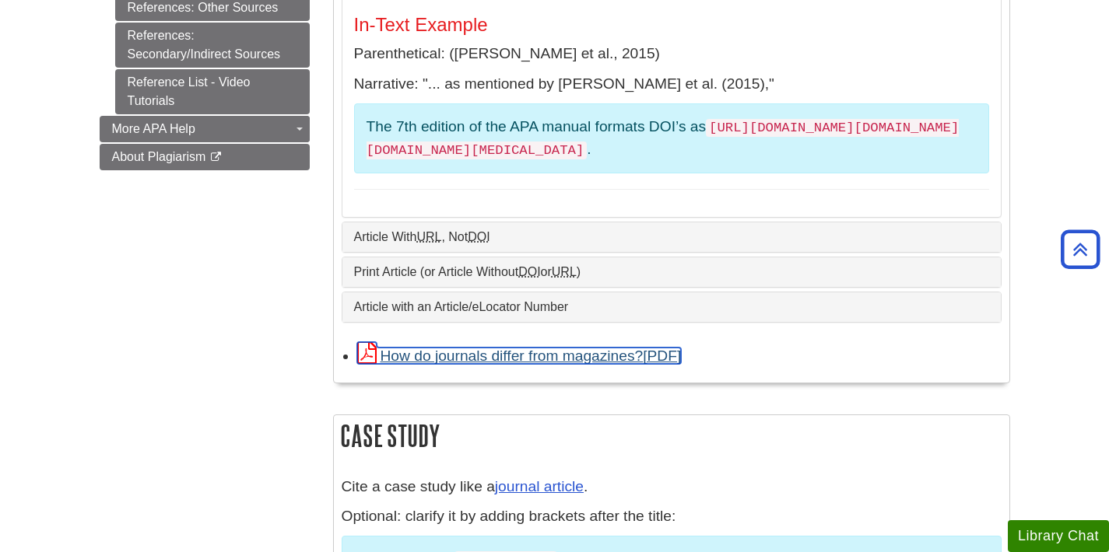
click at [477, 348] on link "How do journals differ from magazines?" at bounding box center [519, 356] width 324 height 16
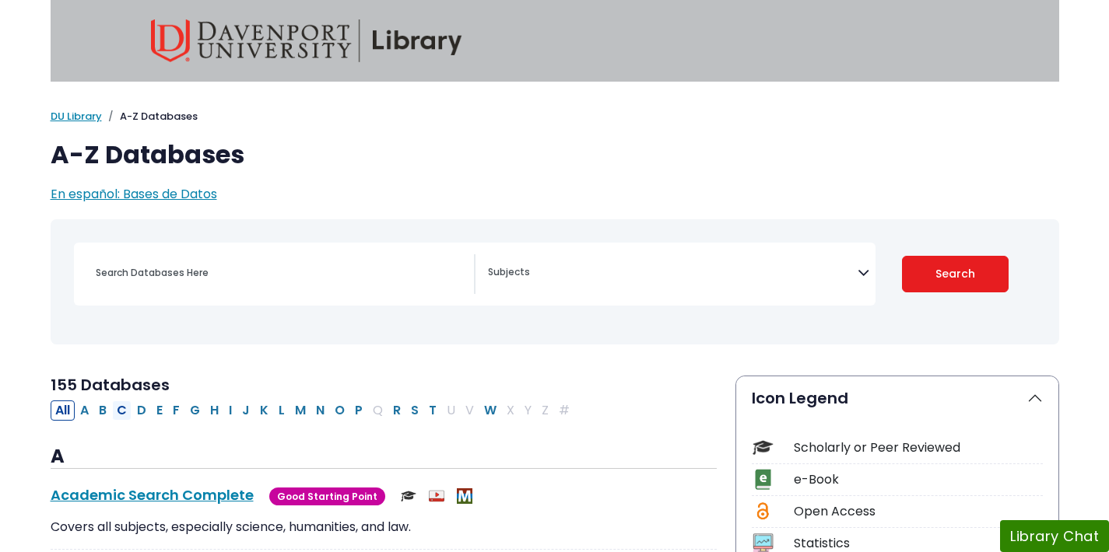
click at [121, 408] on button "C" at bounding box center [121, 411] width 19 height 20
select select "Database Subject Filter"
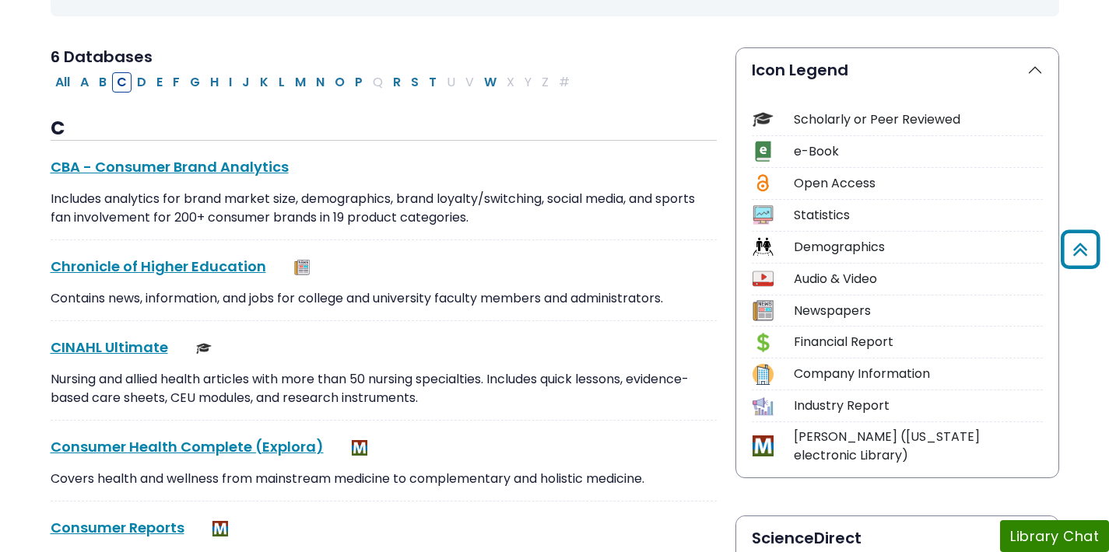
scroll to position [402, 0]
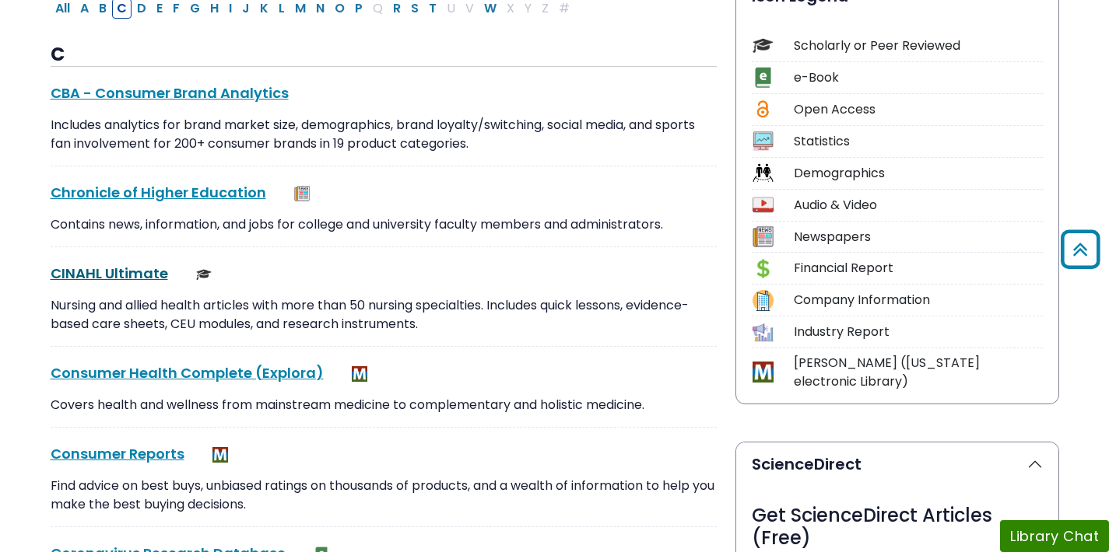
click at [120, 272] on link "CINAHL Ultimate This link opens in a new window" at bounding box center [109, 273] width 117 height 19
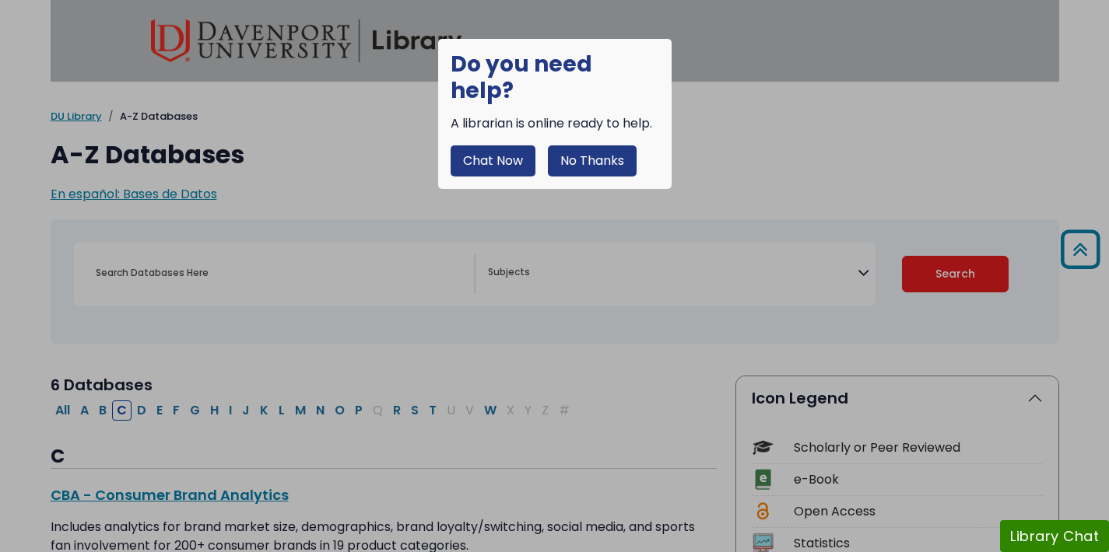
select select "Database Subject Filter"
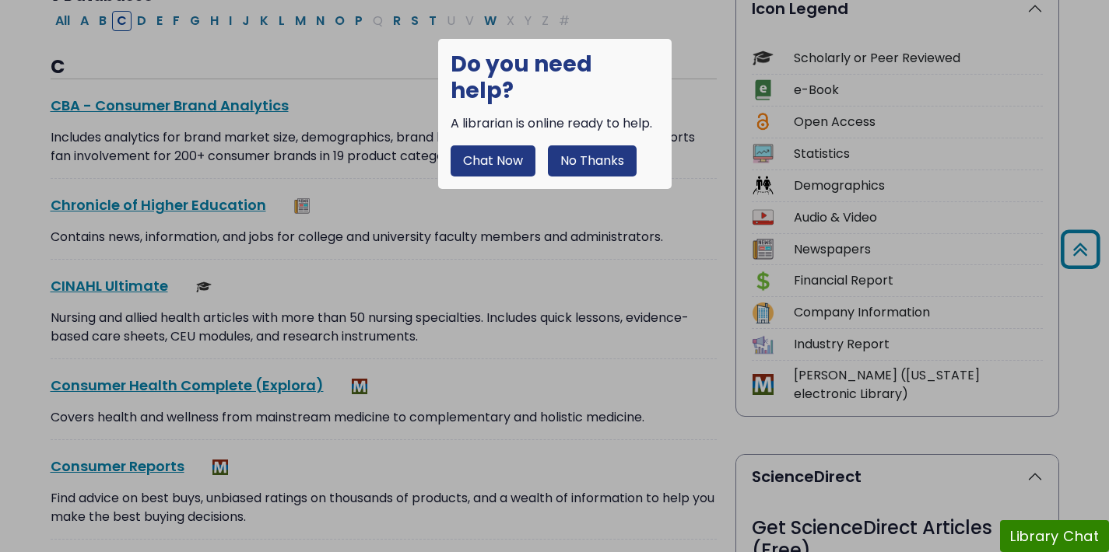
click at [595, 145] on button "No Thanks" at bounding box center [592, 160] width 89 height 31
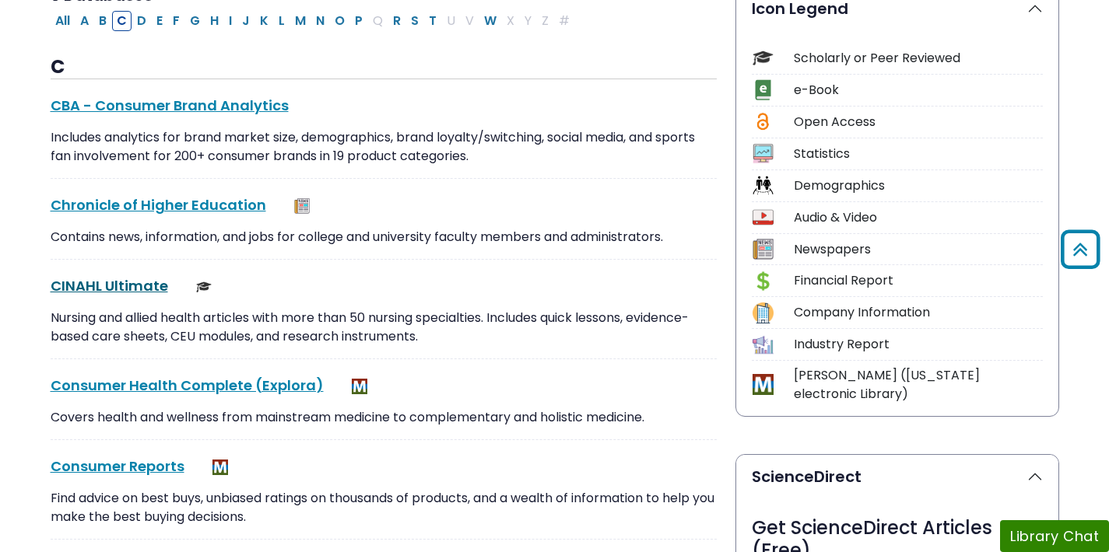
click at [107, 288] on link "CINAHL Ultimate This link opens in a new window" at bounding box center [109, 285] width 117 height 19
